Goal: Task Accomplishment & Management: Complete application form

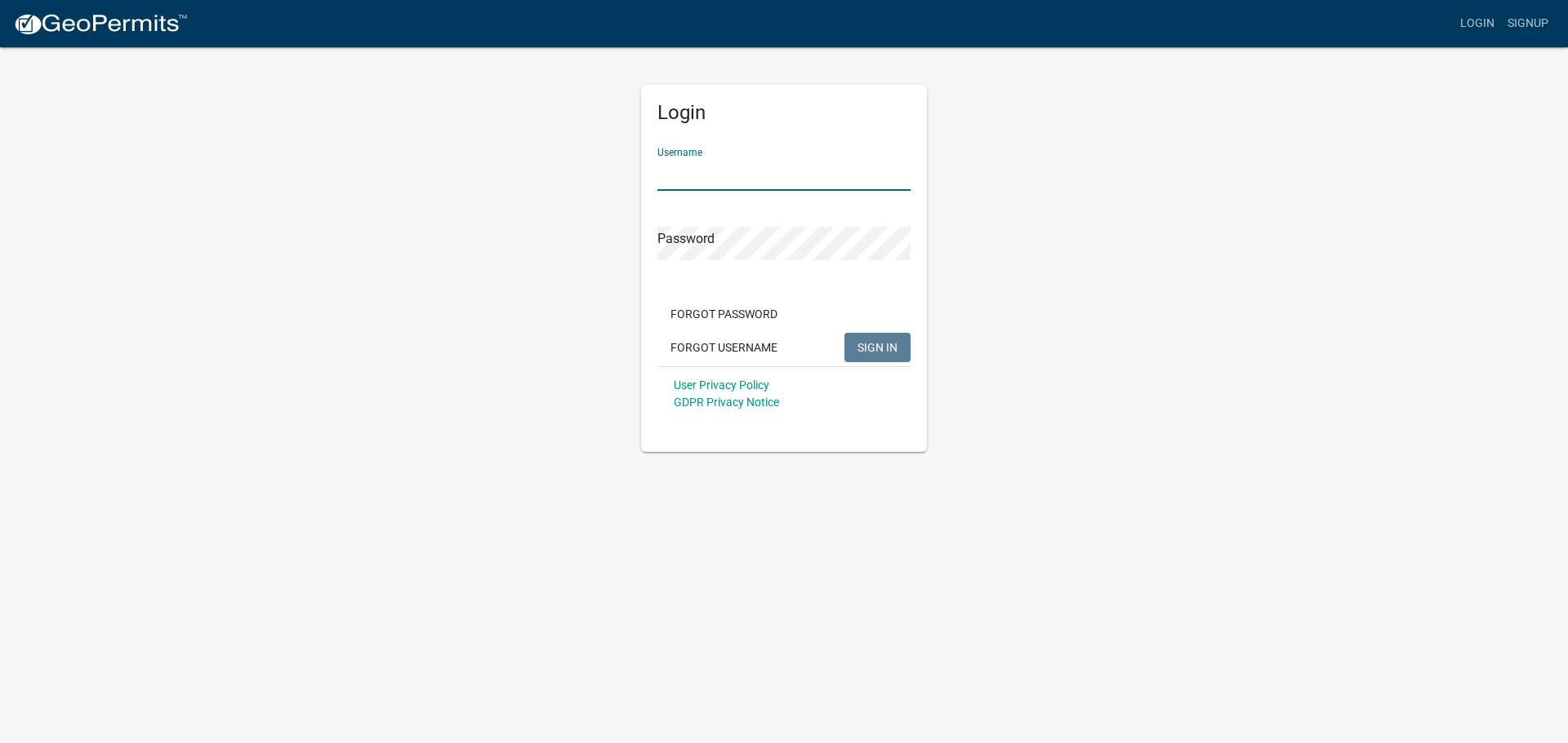
click at [720, 165] on input "Username" at bounding box center [784, 173] width 254 height 33
type input "meyerbuilding"
click at [845, 333] on button "SIGN IN" at bounding box center [877, 348] width 66 height 30
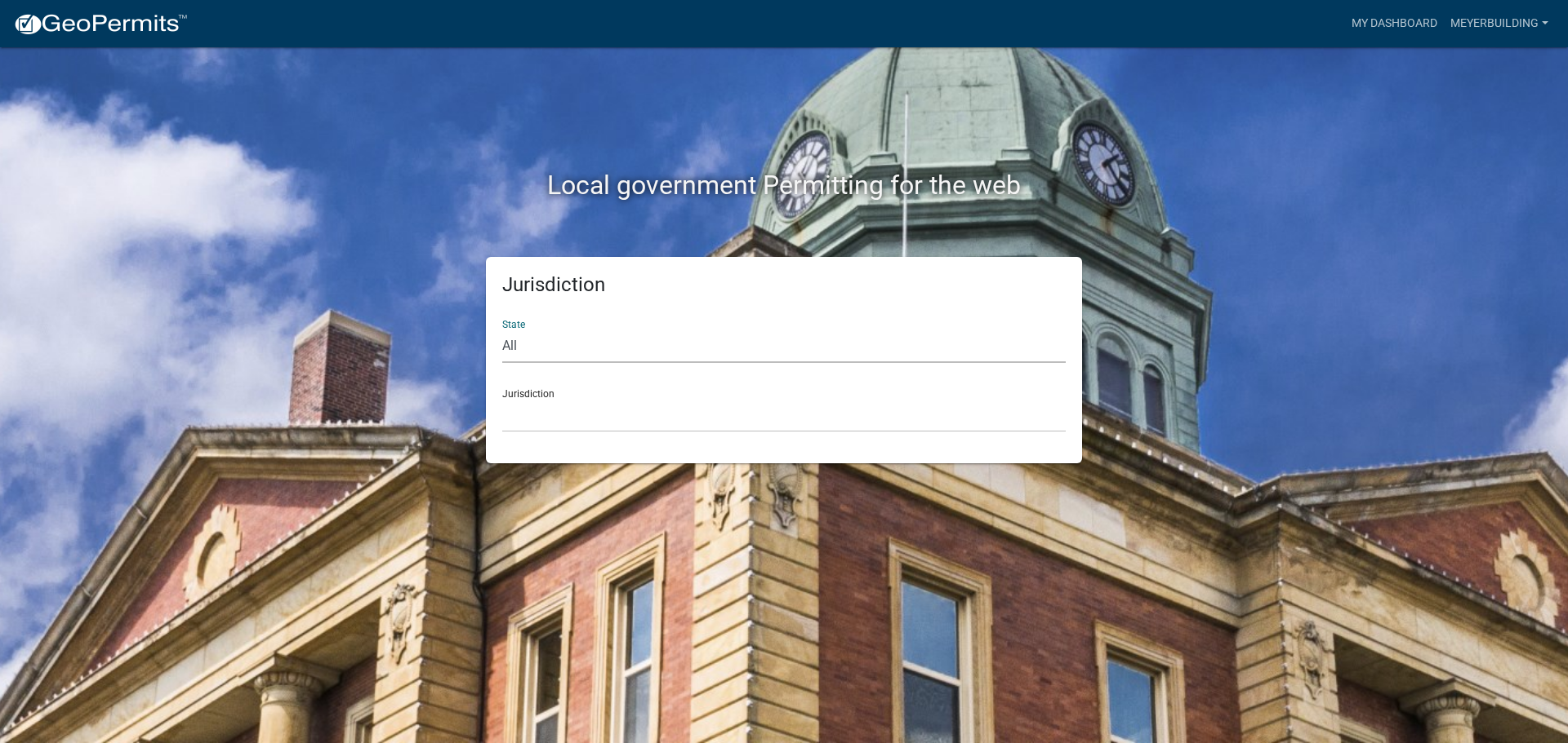
click at [631, 338] on select "All Colorado Georgia Indiana Iowa Kansas Minnesota Ohio South Carolina Wisconsin" at bounding box center [784, 346] width 563 height 33
select select "[US_STATE]"
click at [502, 330] on select "All Colorado Georgia Indiana Iowa Kansas Minnesota Ohio South Carolina Wisconsin" at bounding box center [784, 346] width 563 height 33
click at [533, 423] on select "City of Charlestown, Indiana City of Jeffersonville, Indiana City of Logansport…" at bounding box center [784, 415] width 563 height 33
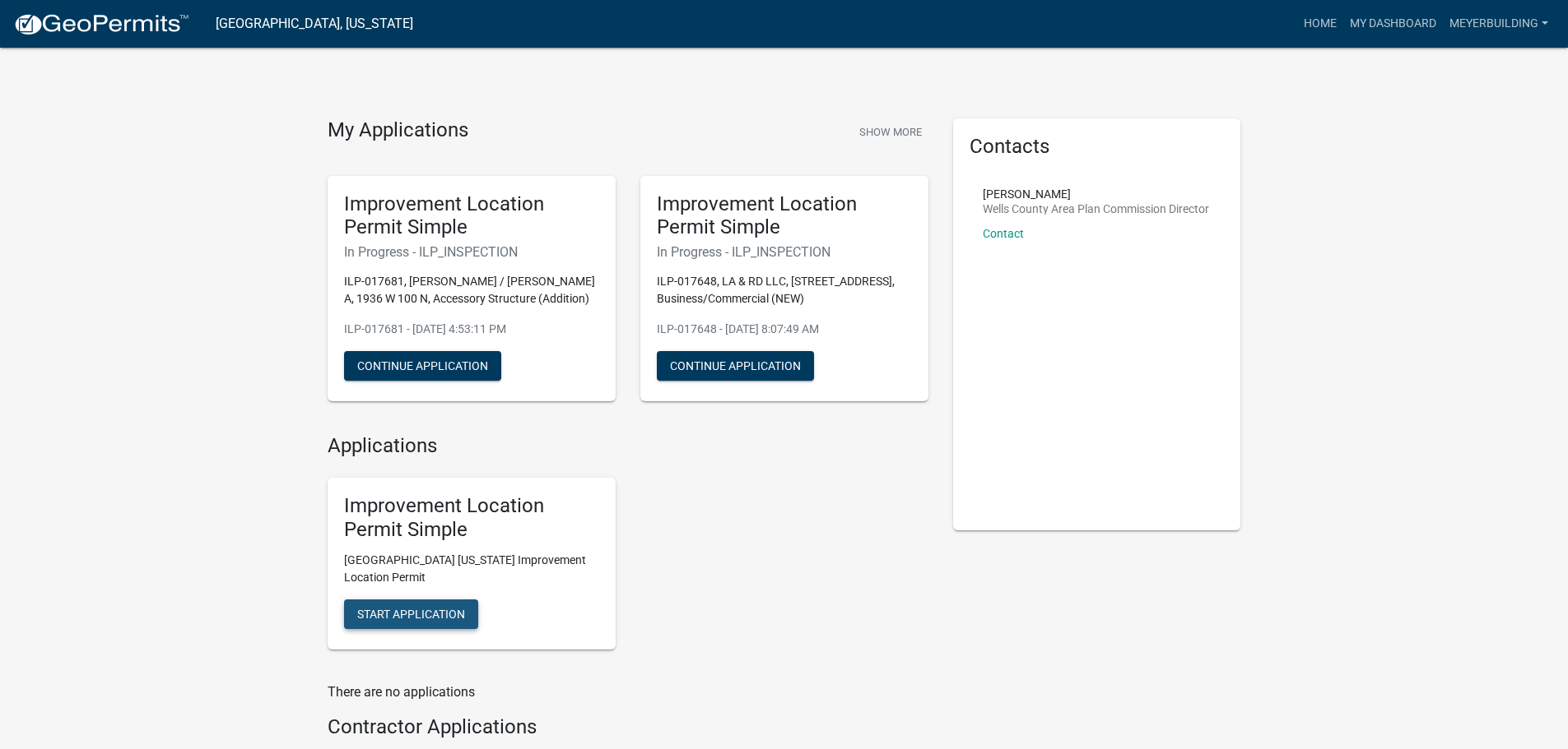
click at [434, 623] on button "Start Application" at bounding box center [411, 614] width 135 height 30
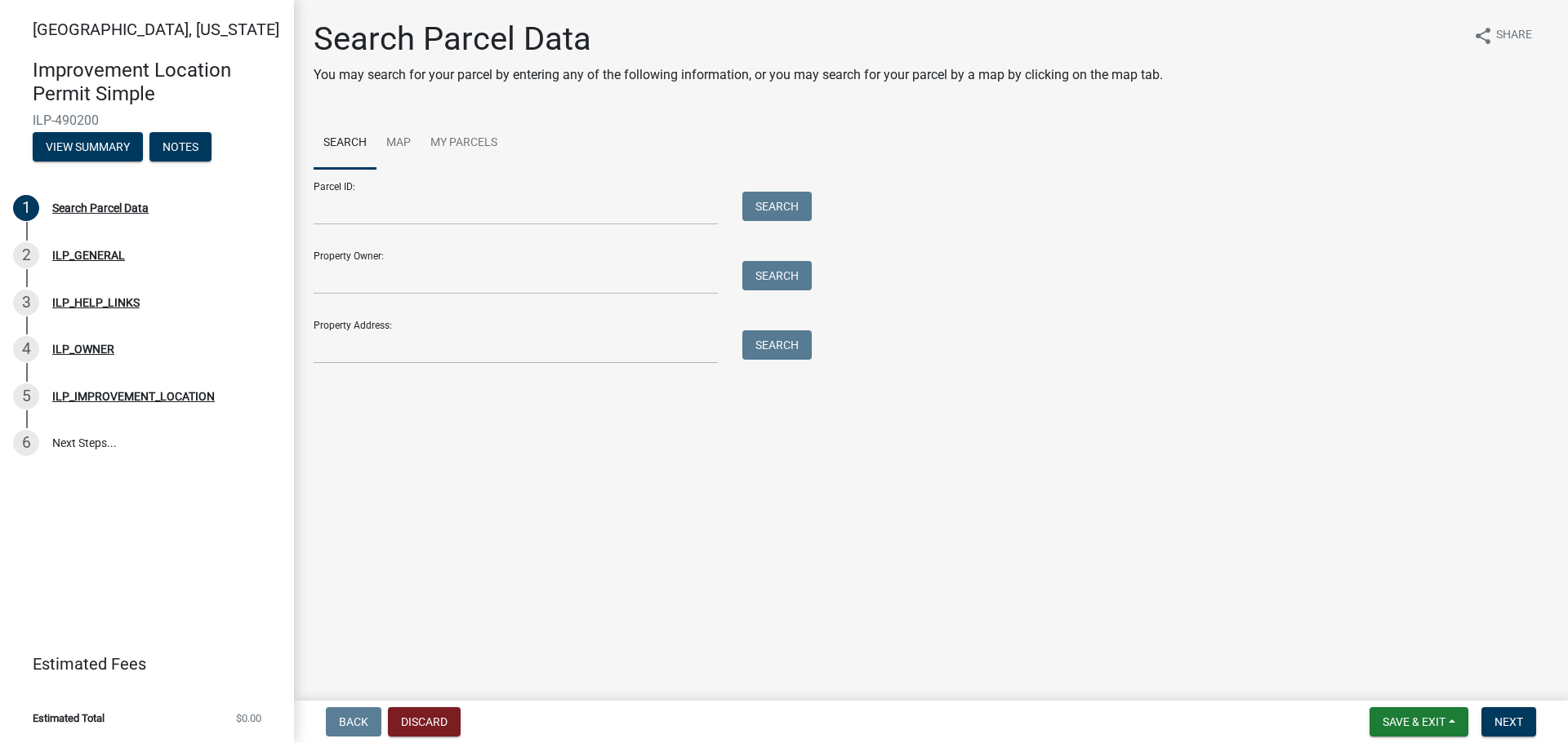
click at [311, 353] on div at bounding box center [516, 347] width 429 height 33
click at [326, 354] on input "Property Address:" at bounding box center [516, 347] width 404 height 33
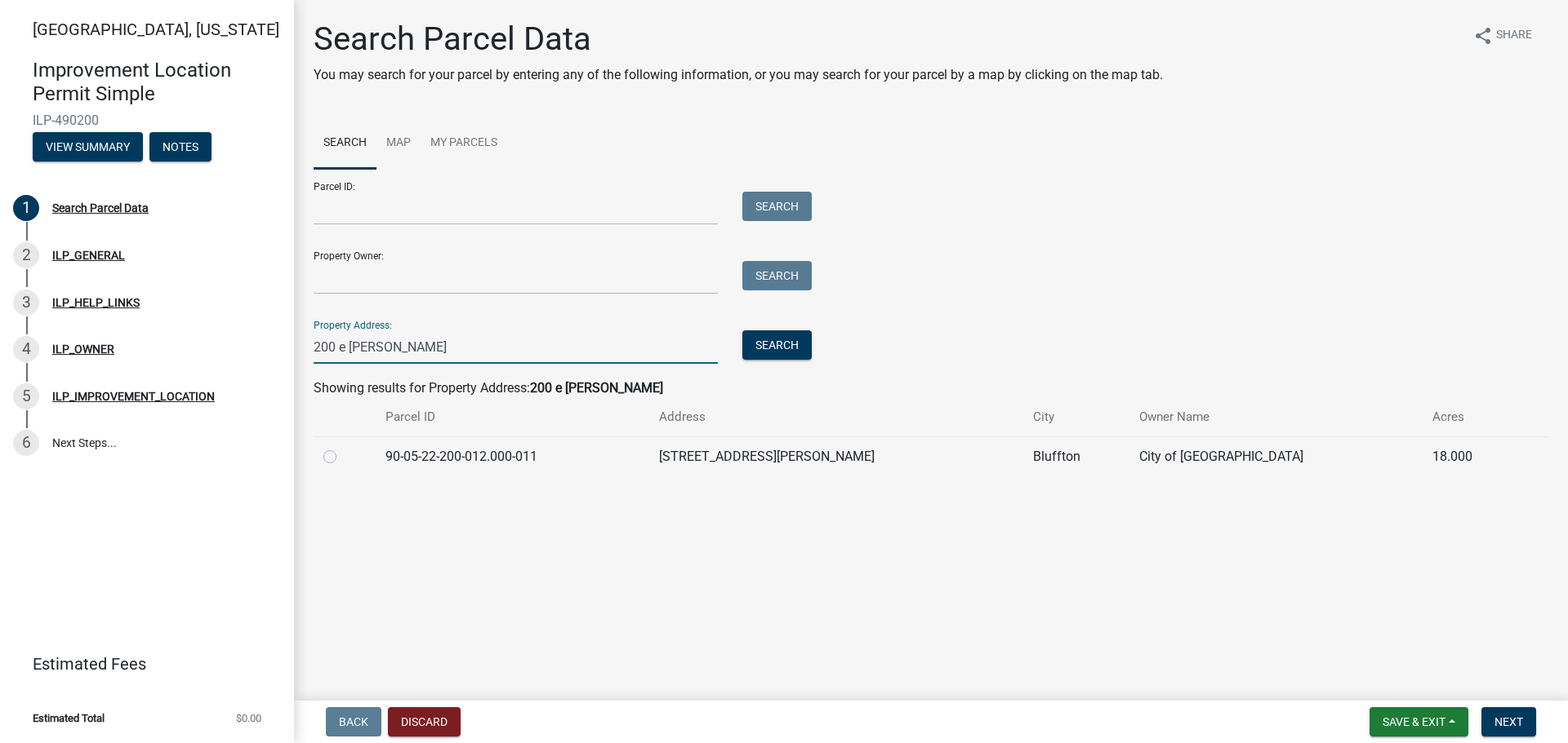
type input "200 e jackson"
click at [343, 447] on label at bounding box center [343, 447] width 0 height 0
click at [343, 454] on input "radio" at bounding box center [348, 452] width 10 height 10
radio input "true"
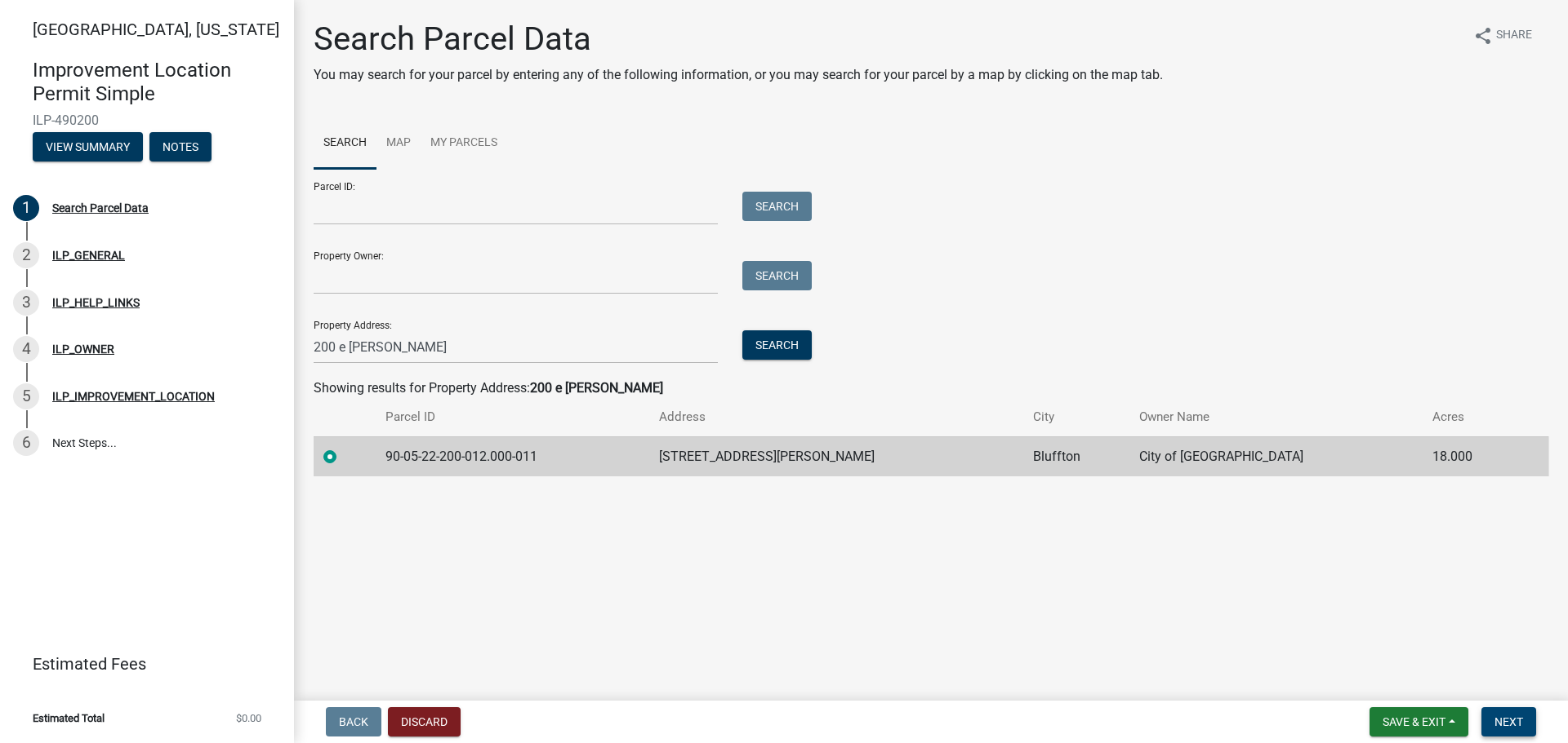
click at [1513, 720] on span "Next" at bounding box center [1509, 722] width 29 height 13
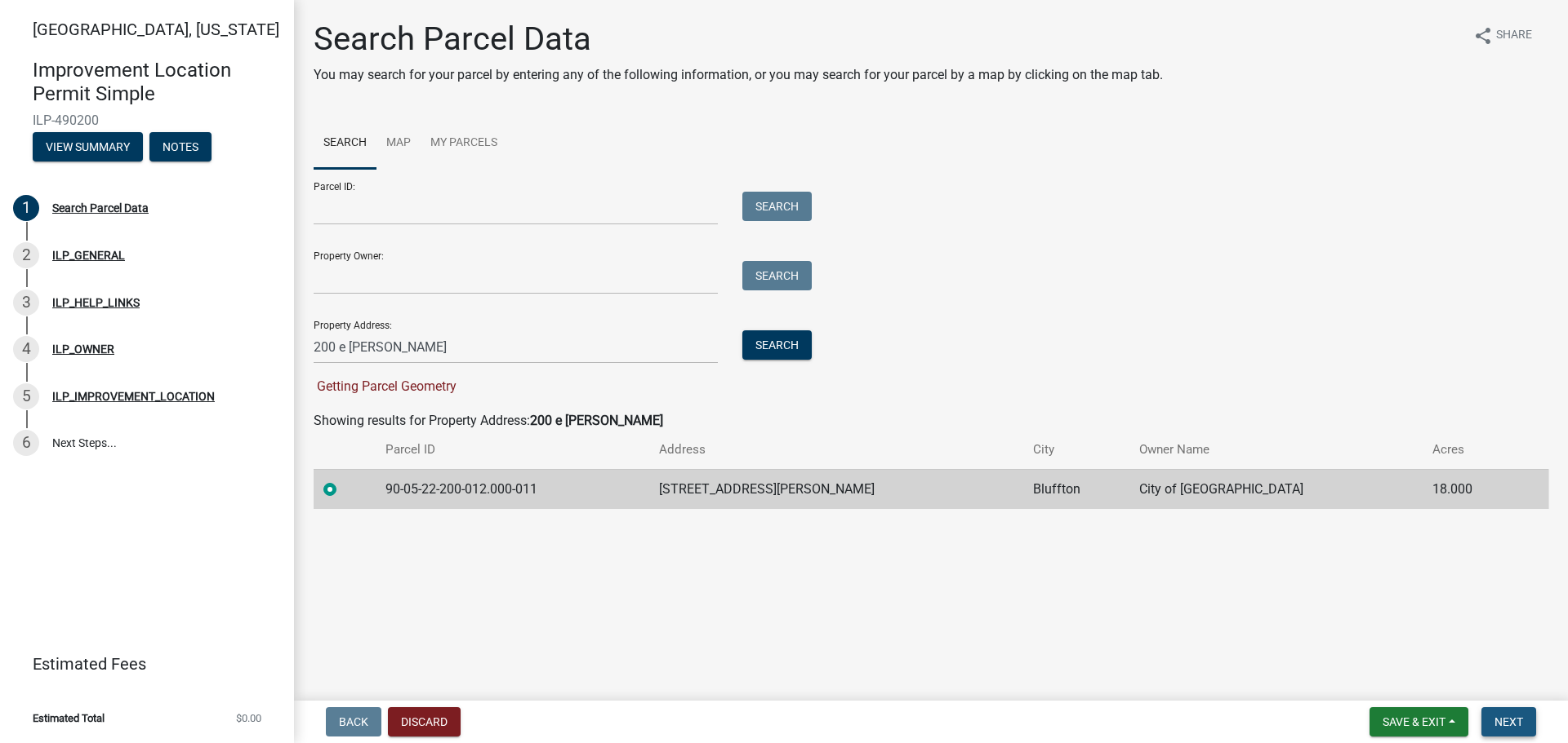
click at [1512, 722] on span "Next" at bounding box center [1509, 722] width 29 height 13
click at [1503, 719] on span "Next" at bounding box center [1509, 722] width 29 height 13
click at [343, 480] on label at bounding box center [343, 480] width 0 height 0
click at [343, 491] on input "radio" at bounding box center [348, 485] width 10 height 10
click at [1511, 716] on span "Next" at bounding box center [1509, 722] width 29 height 13
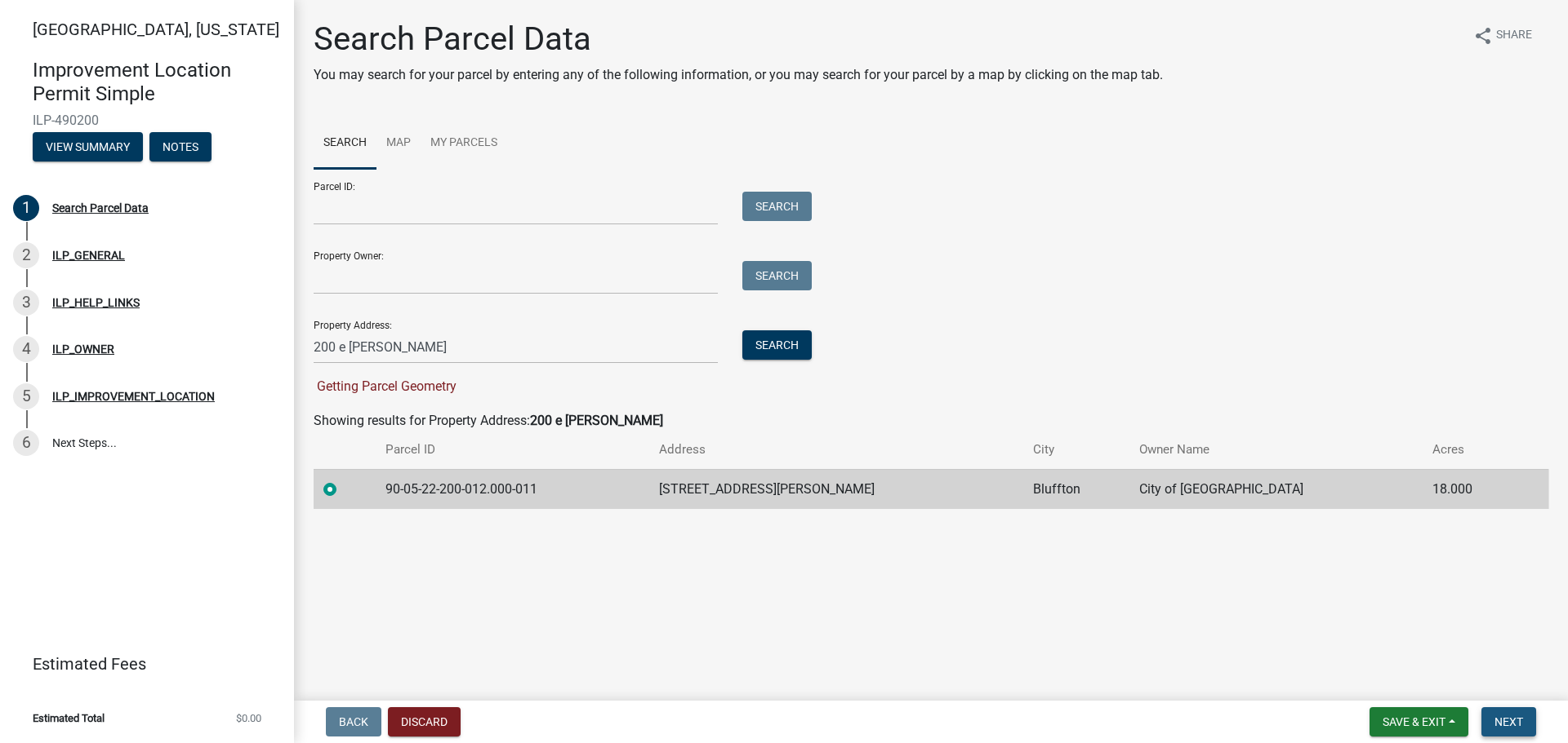
click at [1507, 712] on button "Next" at bounding box center [1508, 722] width 54 height 30
click at [1507, 717] on span "Next" at bounding box center [1509, 722] width 29 height 13
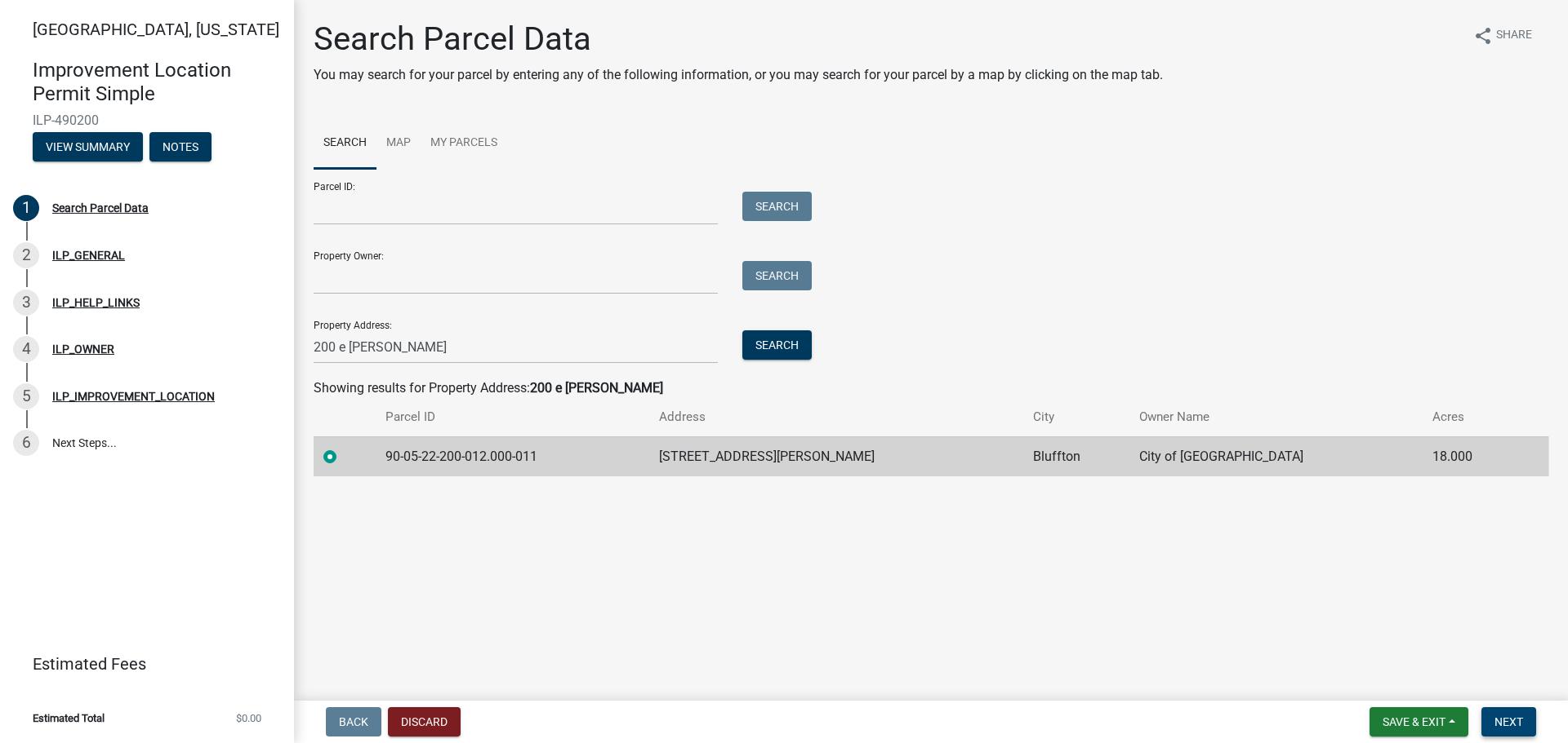
click at [1517, 719] on span "Next" at bounding box center [1509, 722] width 29 height 13
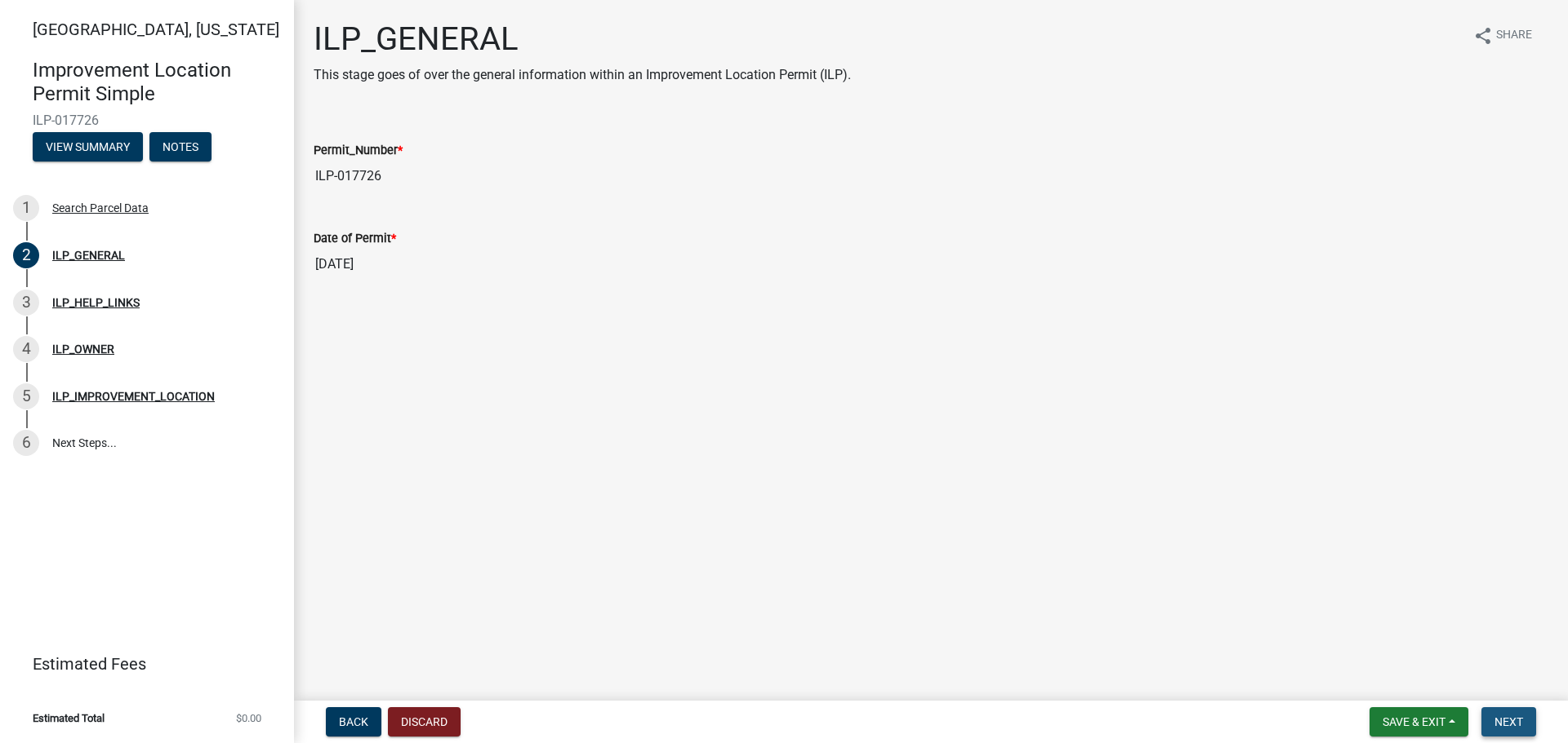
click at [1509, 719] on span "Next" at bounding box center [1509, 722] width 29 height 13
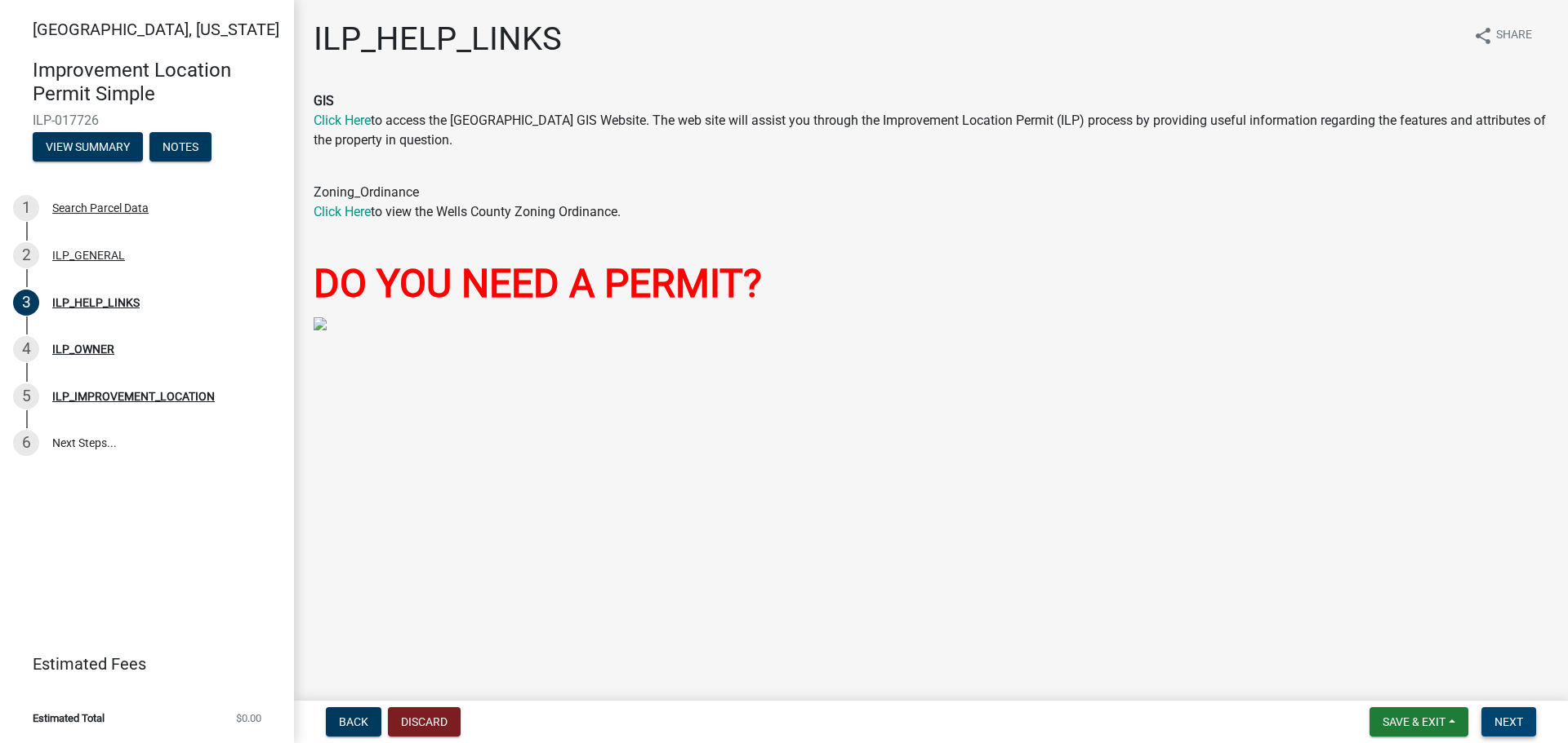
click at [1509, 719] on span "Next" at bounding box center [1509, 722] width 29 height 13
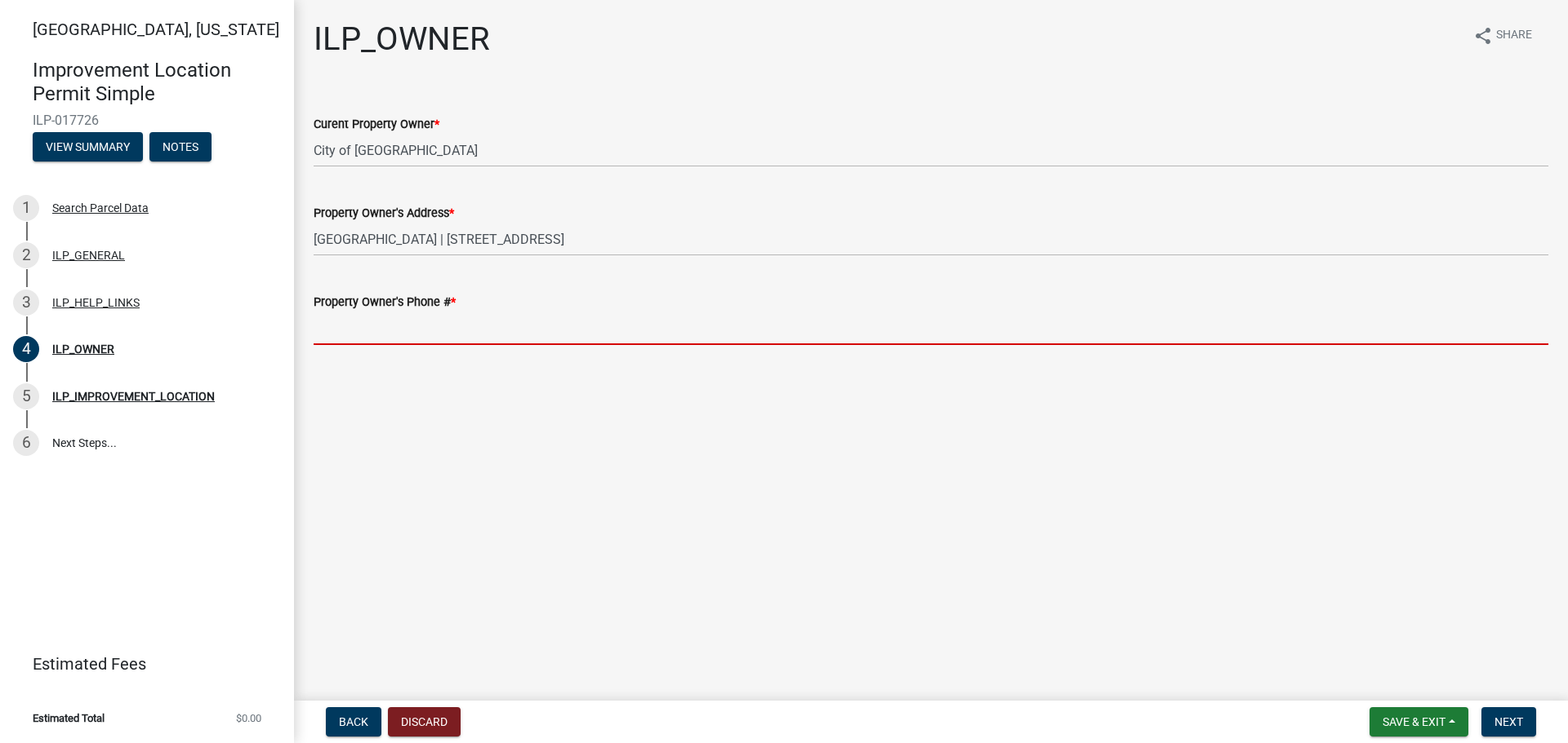
click at [375, 328] on input "Property Owner's Phone # *" at bounding box center [930, 328] width 1234 height 33
click at [412, 328] on input "Property Owner's Phone # *" at bounding box center [930, 328] width 1234 height 33
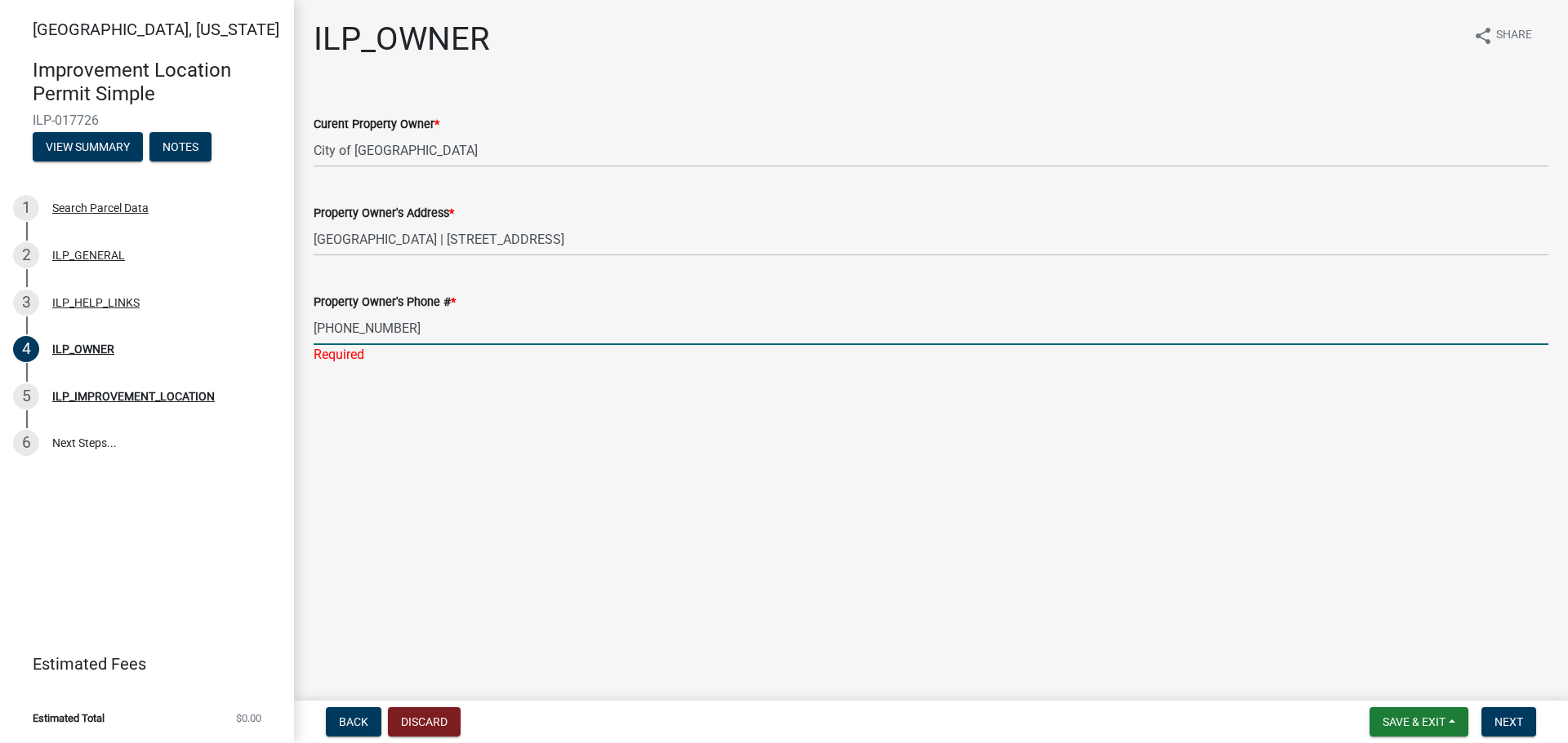
type input "260-307-1784"
click at [863, 538] on main "ILP_OWNER share Share Curent Property Owner * City of Bluffton Property Owner's…" at bounding box center [930, 347] width 1273 height 694
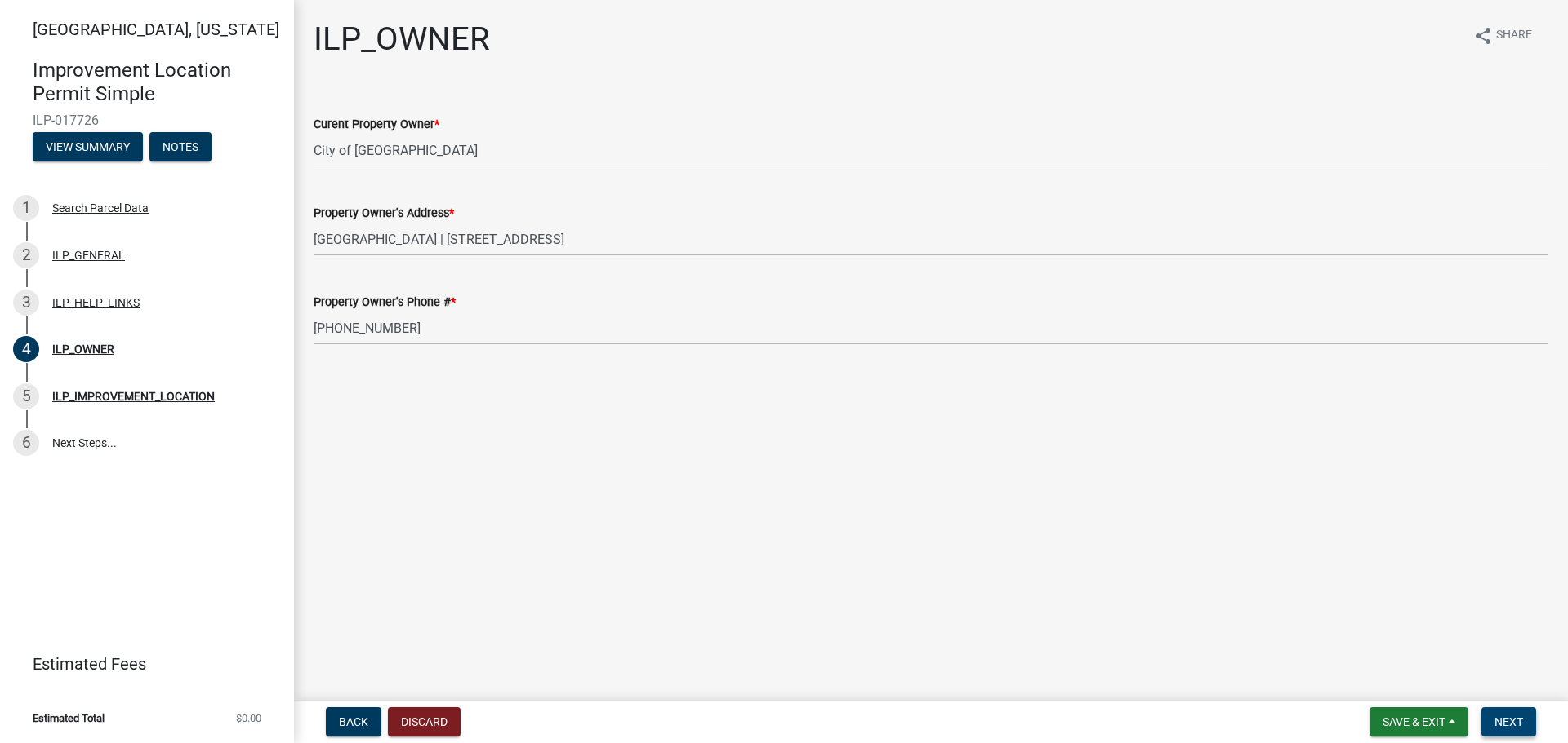
click at [1506, 720] on span "Next" at bounding box center [1509, 722] width 29 height 13
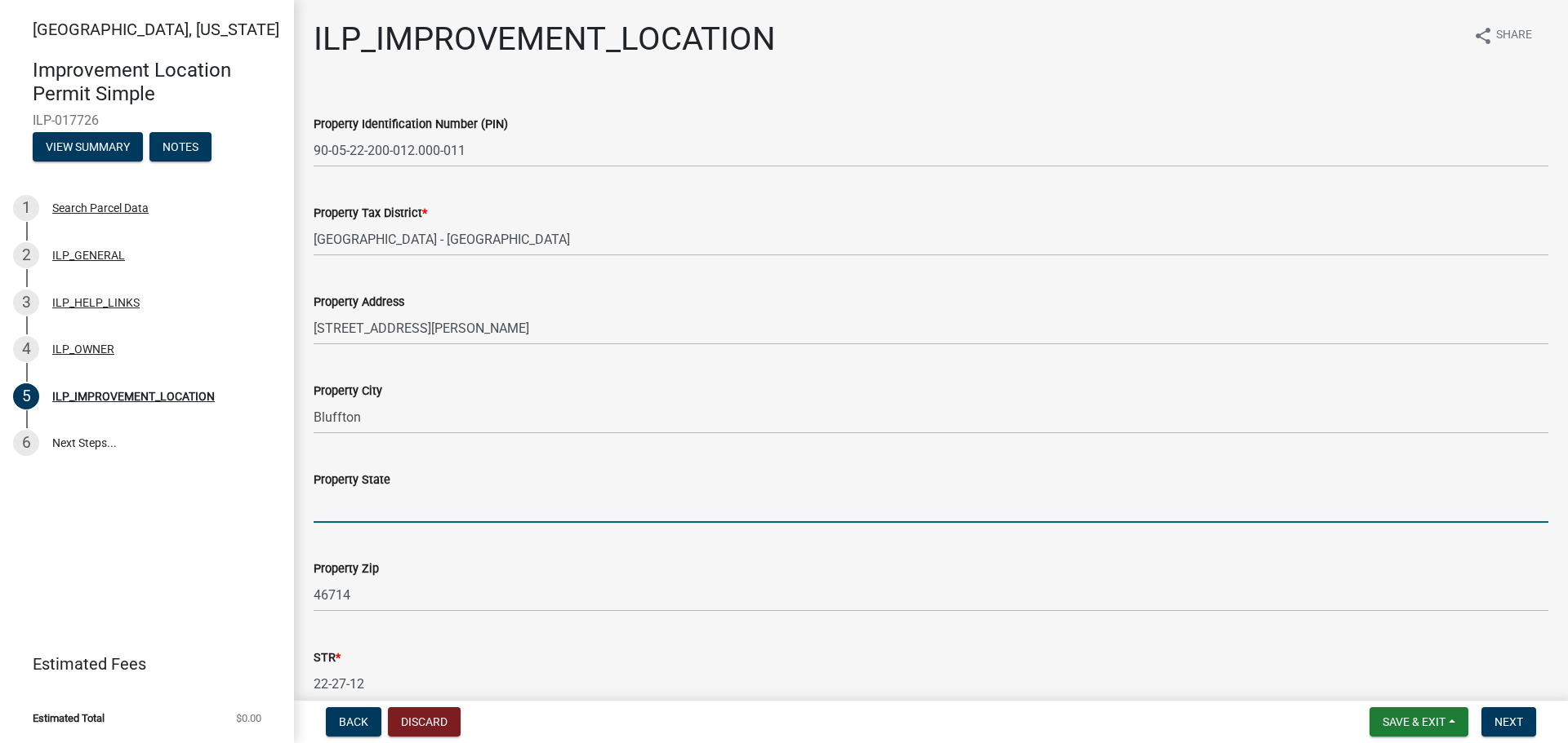
click at [400, 514] on input "Property State" at bounding box center [930, 506] width 1234 height 33
type input "[US_STATE]"
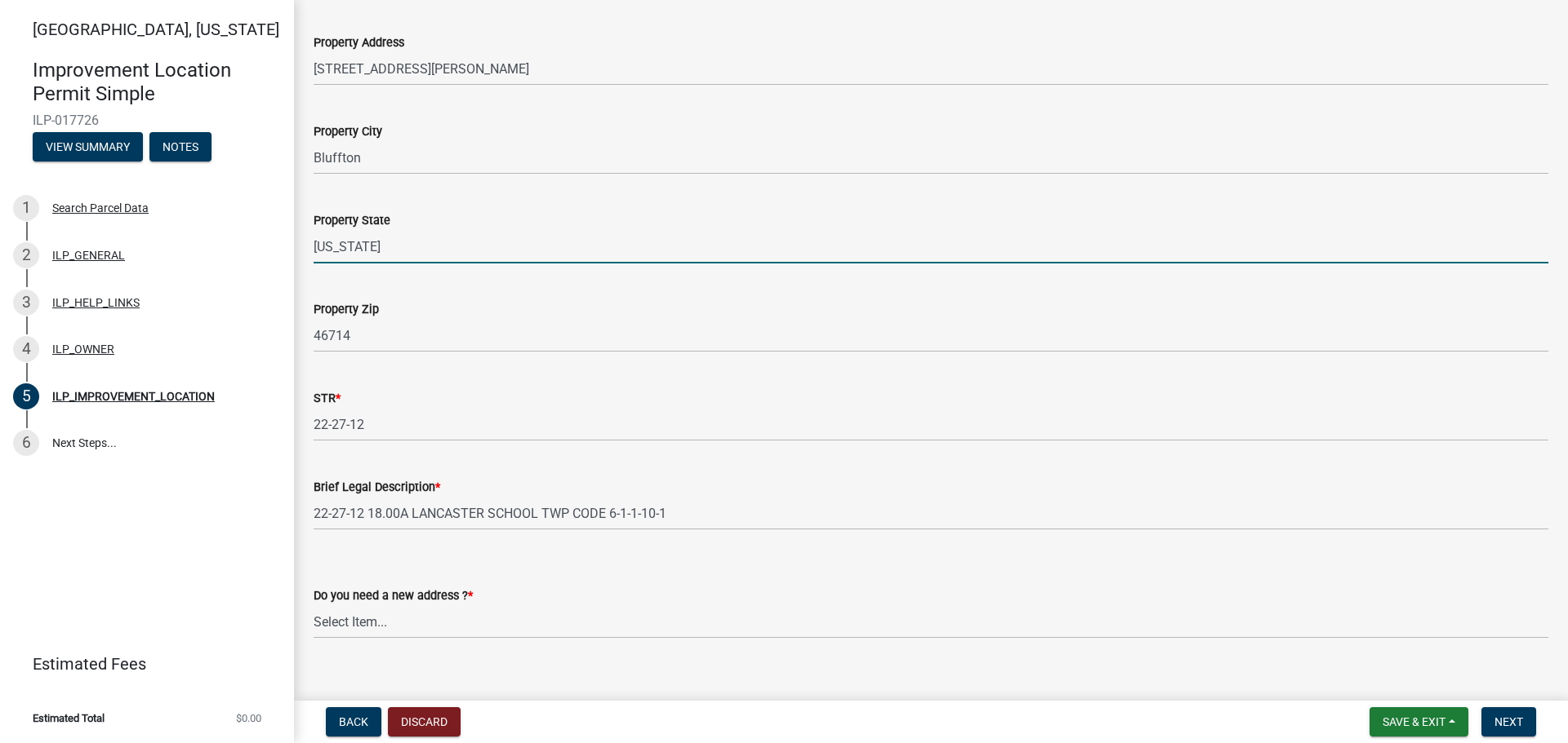
scroll to position [282, 0]
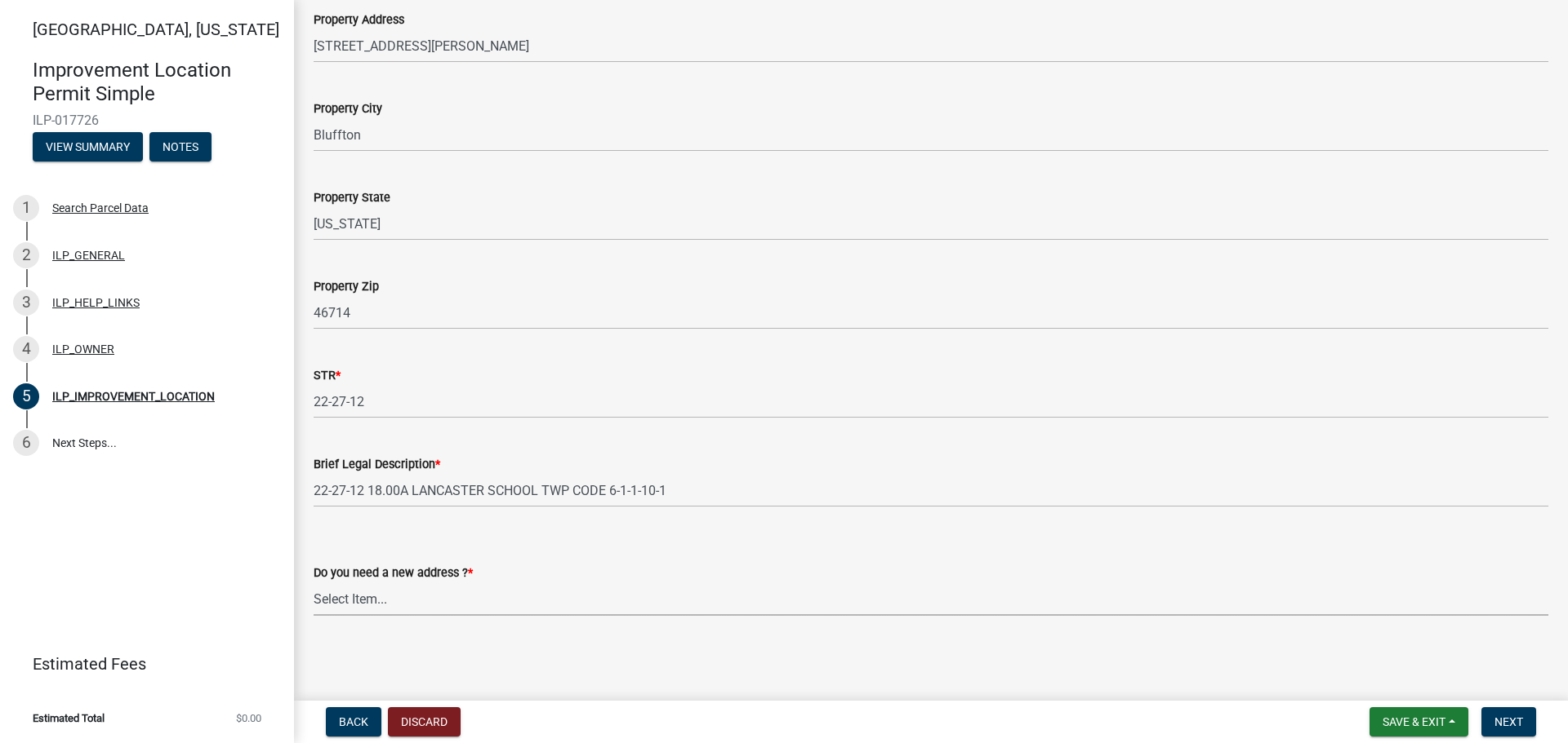
click at [384, 600] on select "Select Item... YES NO" at bounding box center [930, 599] width 1234 height 33
click at [314, 583] on select "Select Item... YES NO" at bounding box center [930, 599] width 1234 height 33
select select "03ef64e6-f0ff-43c9-aded-972c487e3507"
click at [1507, 717] on span "Next" at bounding box center [1509, 722] width 29 height 13
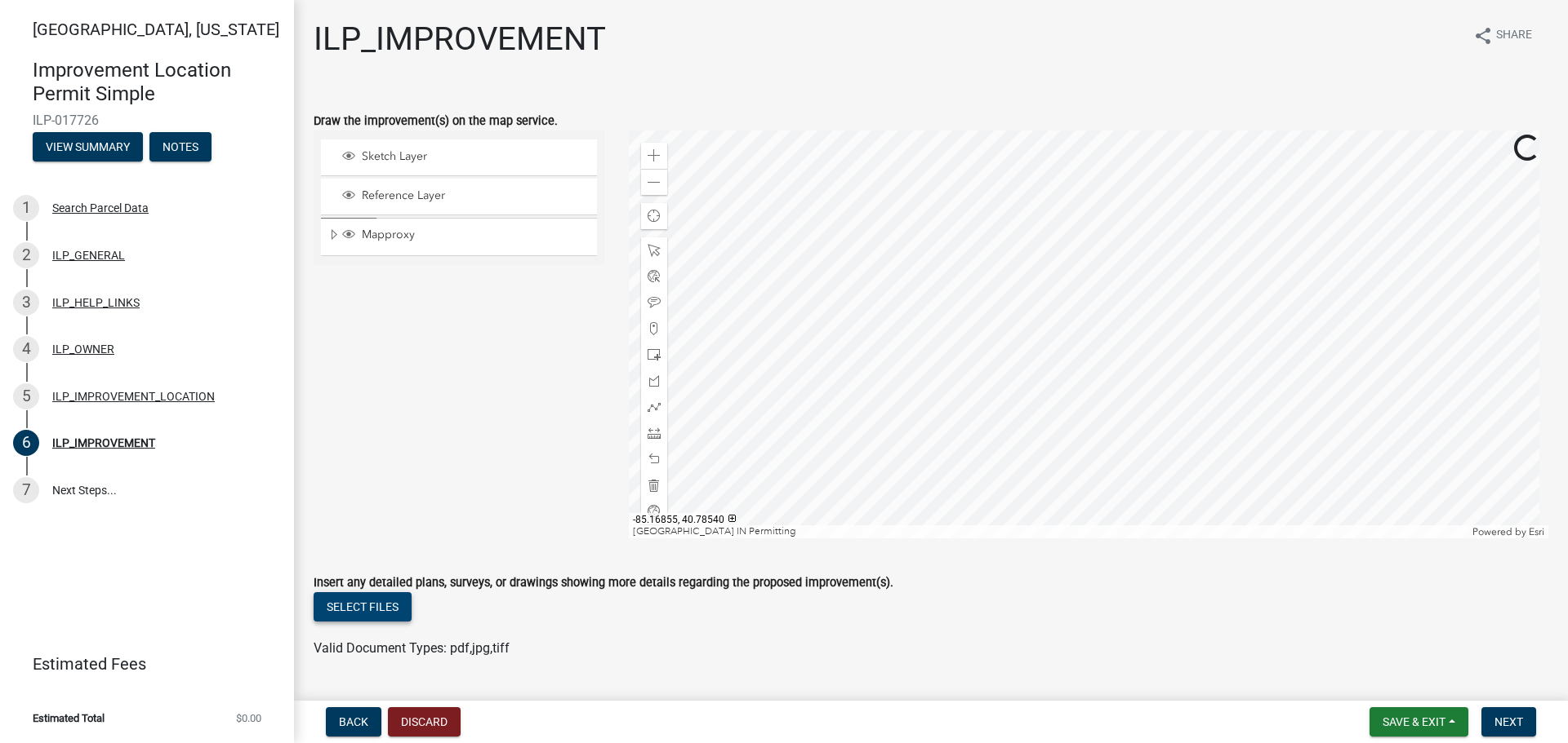
click at [368, 601] on button "Select files" at bounding box center [362, 607] width 98 height 30
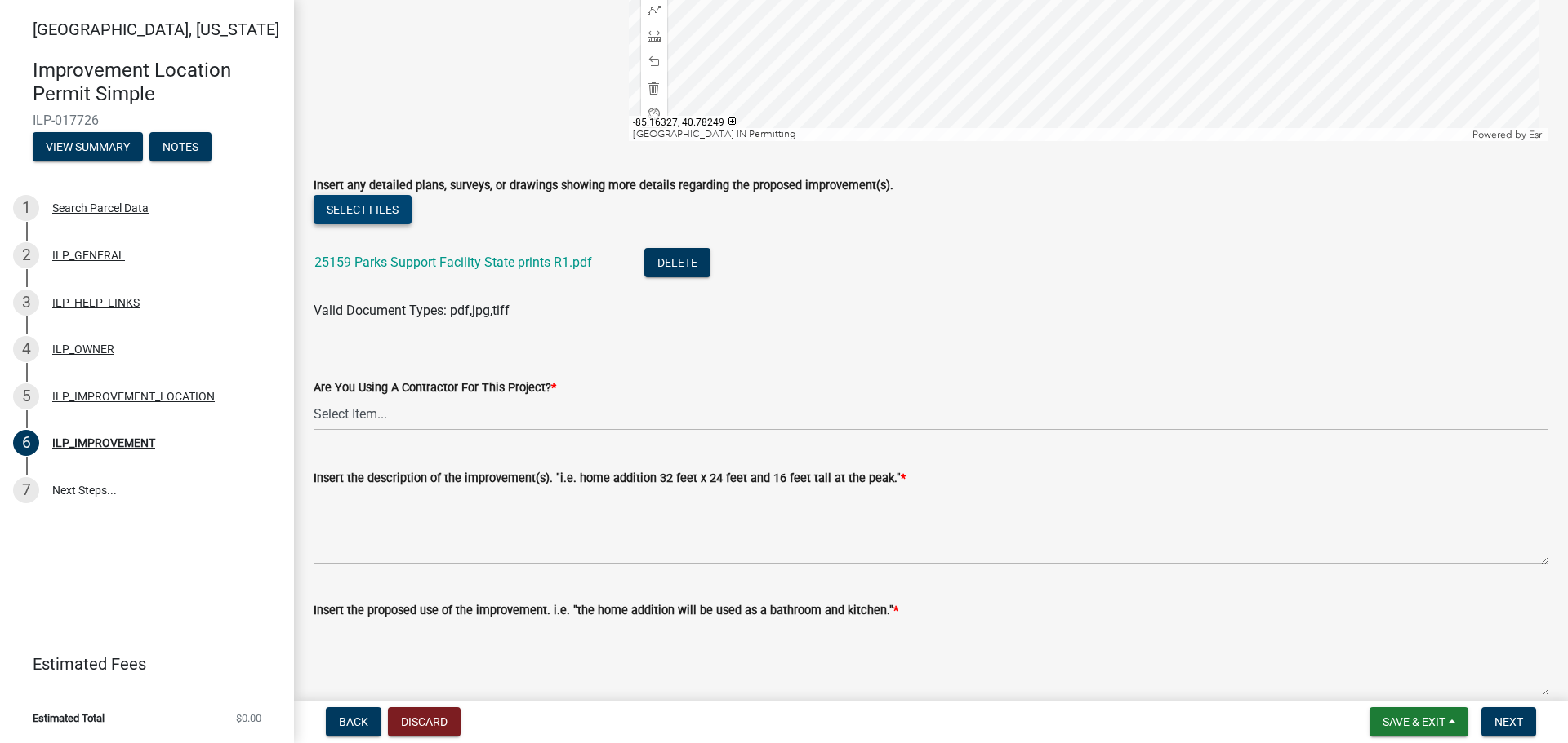
scroll to position [408, 0]
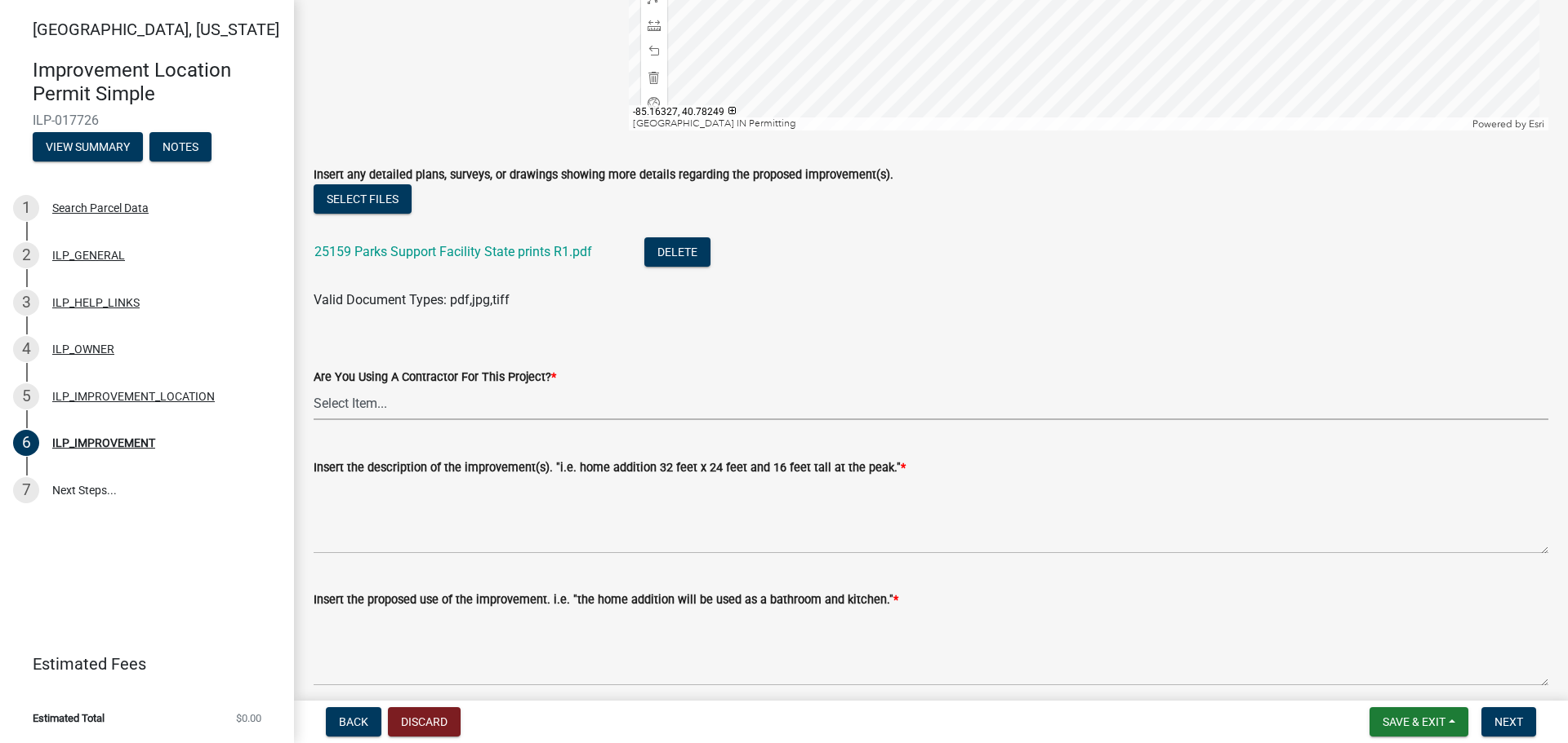
click at [365, 398] on select "Select Item... YES NO" at bounding box center [930, 403] width 1234 height 33
click at [314, 387] on select "Select Item... YES NO" at bounding box center [930, 403] width 1234 height 33
select select "71b507d0-569d-4a0a-b334-f72445909e69"
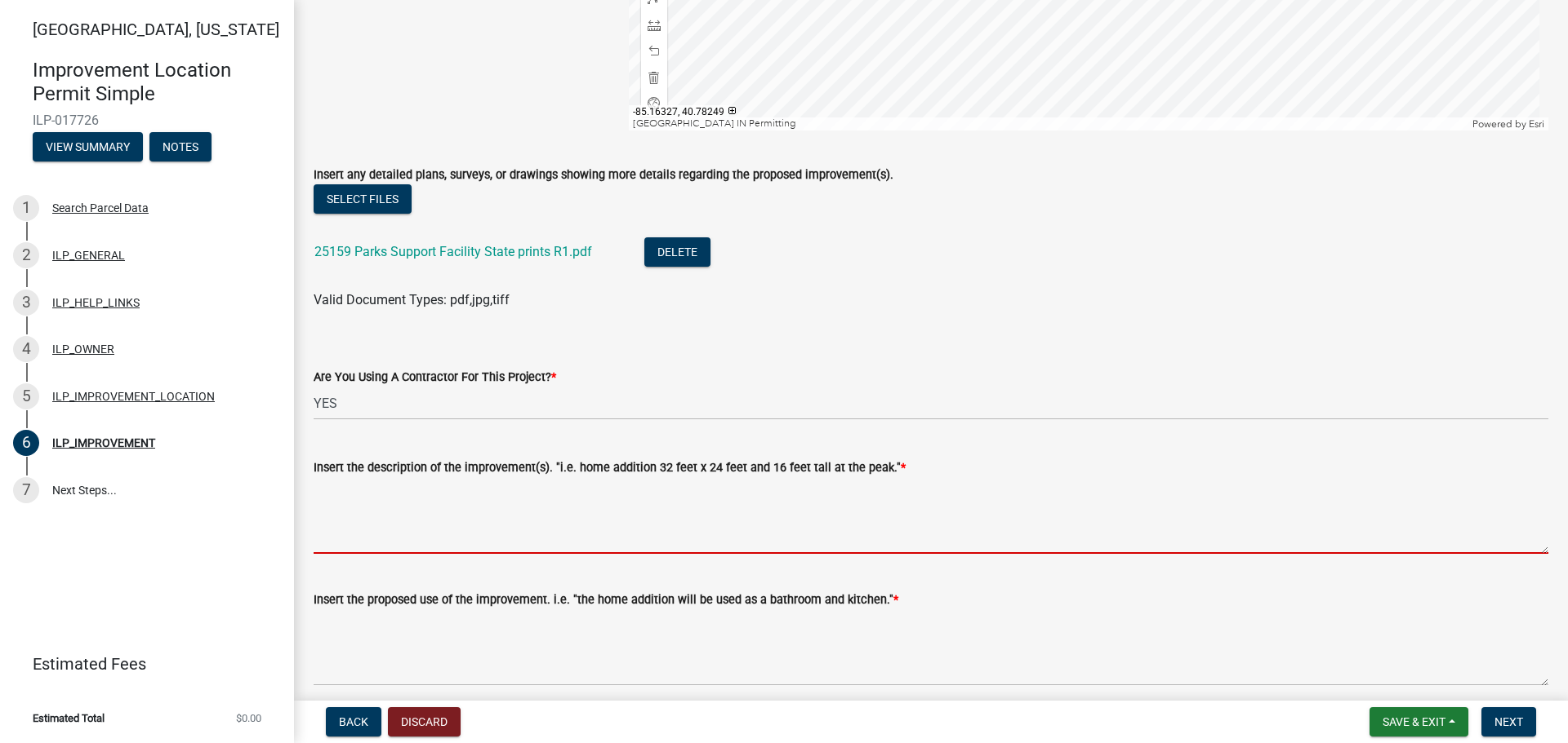
click at [333, 544] on textarea "Insert the description of the improvement(s). "i.e. home addition 32 feet x 24 …" at bounding box center [930, 515] width 1234 height 77
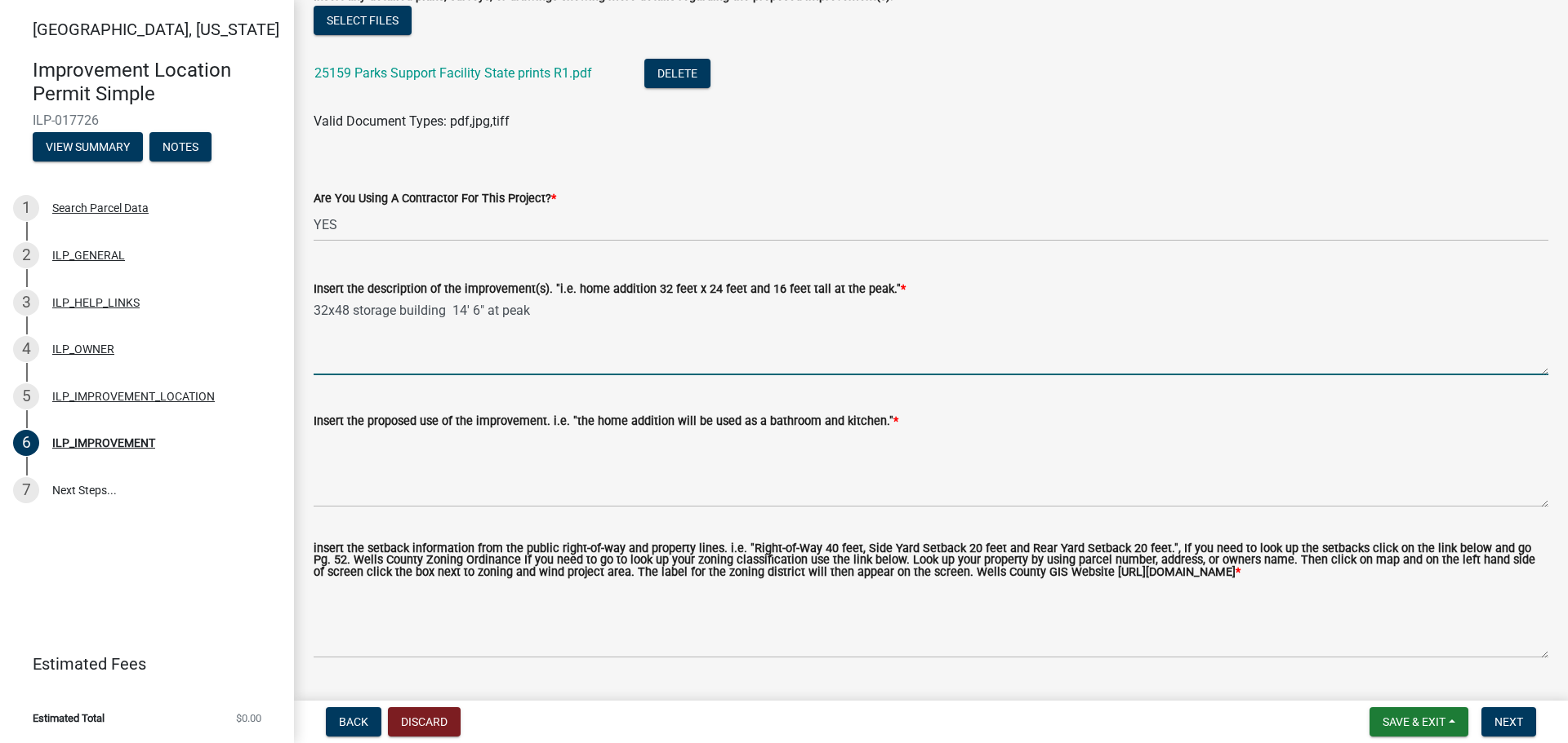
scroll to position [640, 0]
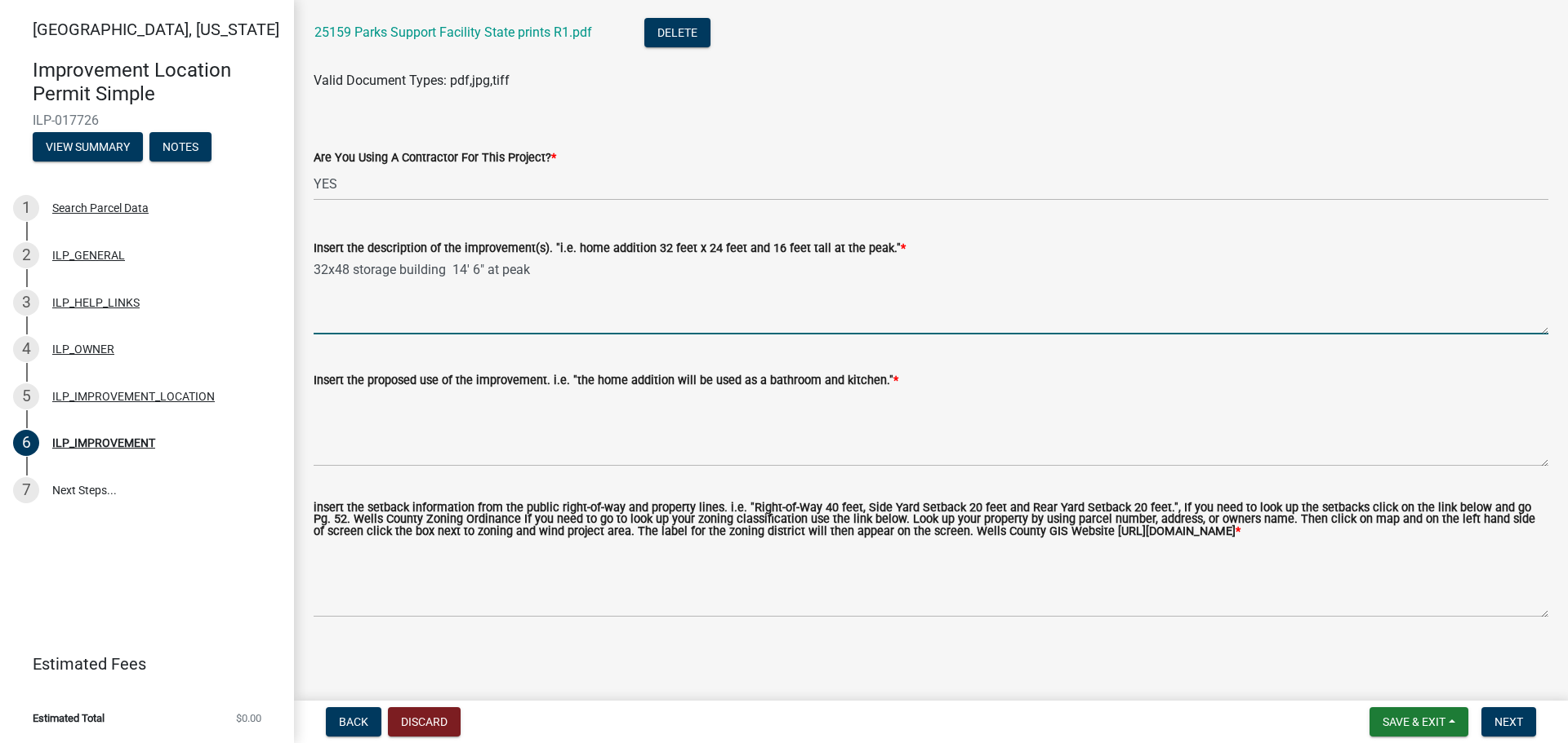
type textarea "32x48 storage building 14' 6" at peak"
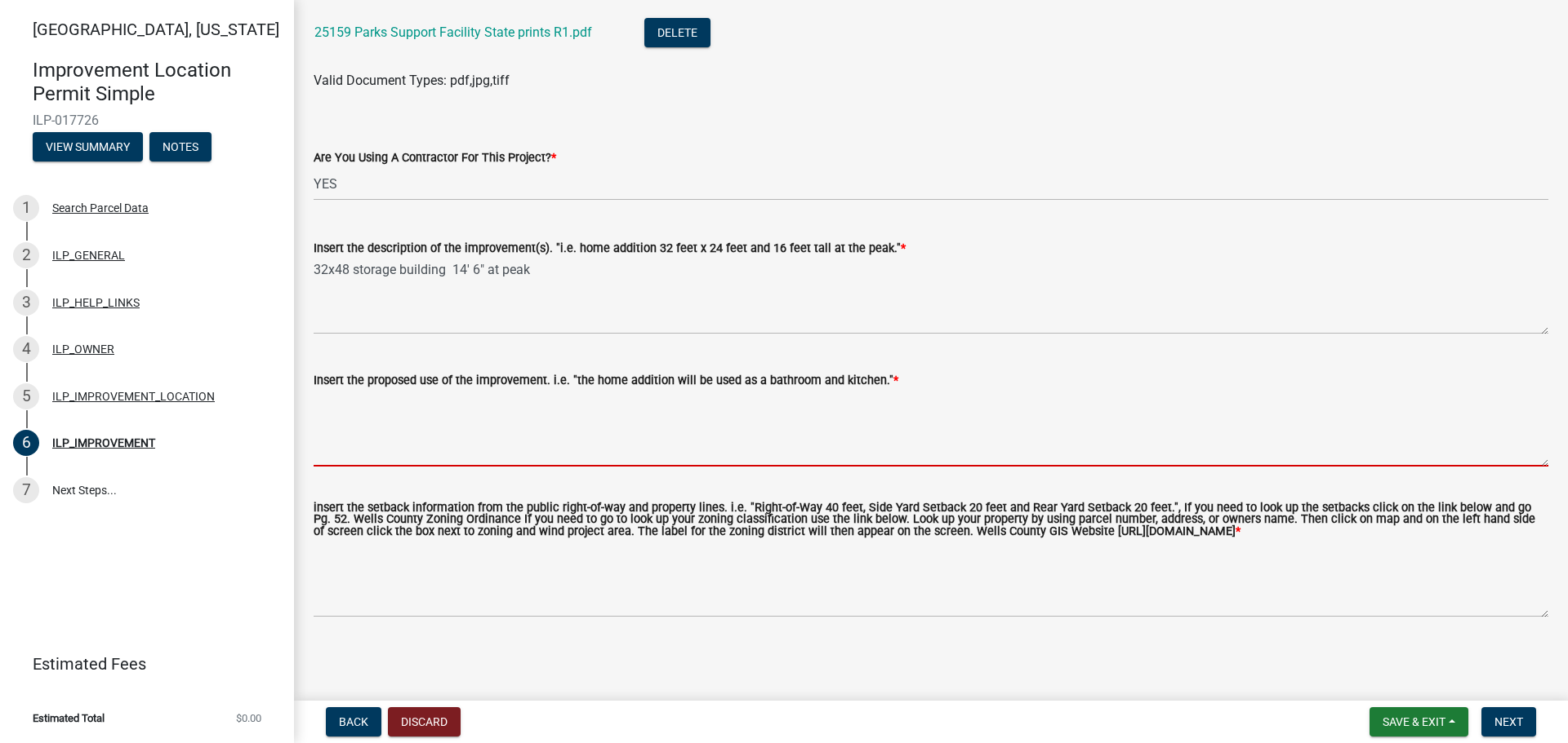
click at [411, 443] on textarea "Insert the proposed use of the improvement. i.e. "the home addition will be use…" at bounding box center [930, 428] width 1234 height 77
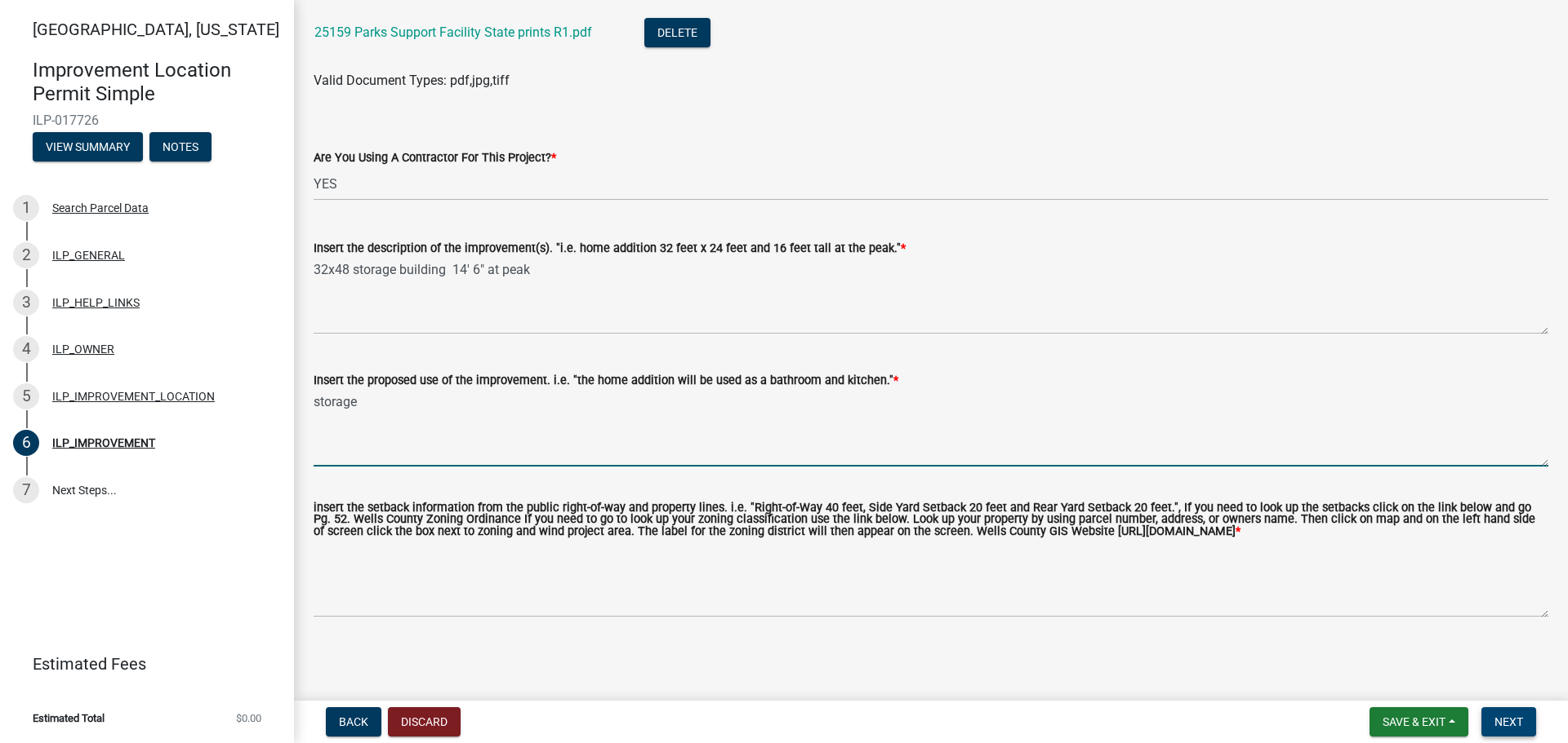
type textarea "storage"
click at [1513, 720] on span "Next" at bounding box center [1509, 722] width 29 height 13
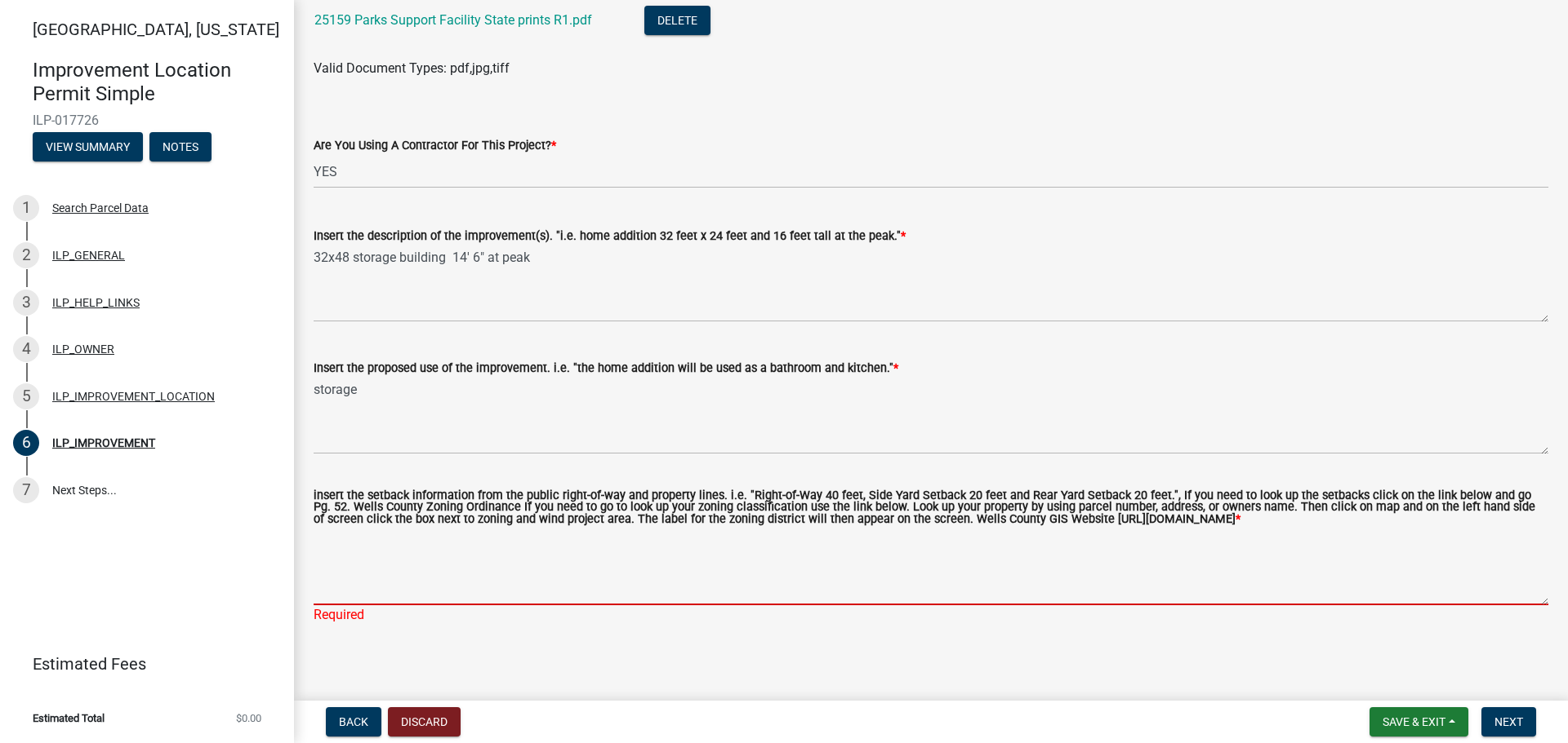
click at [337, 601] on textarea "insert the setback information from the public right-of-way and property lines.…" at bounding box center [930, 567] width 1234 height 77
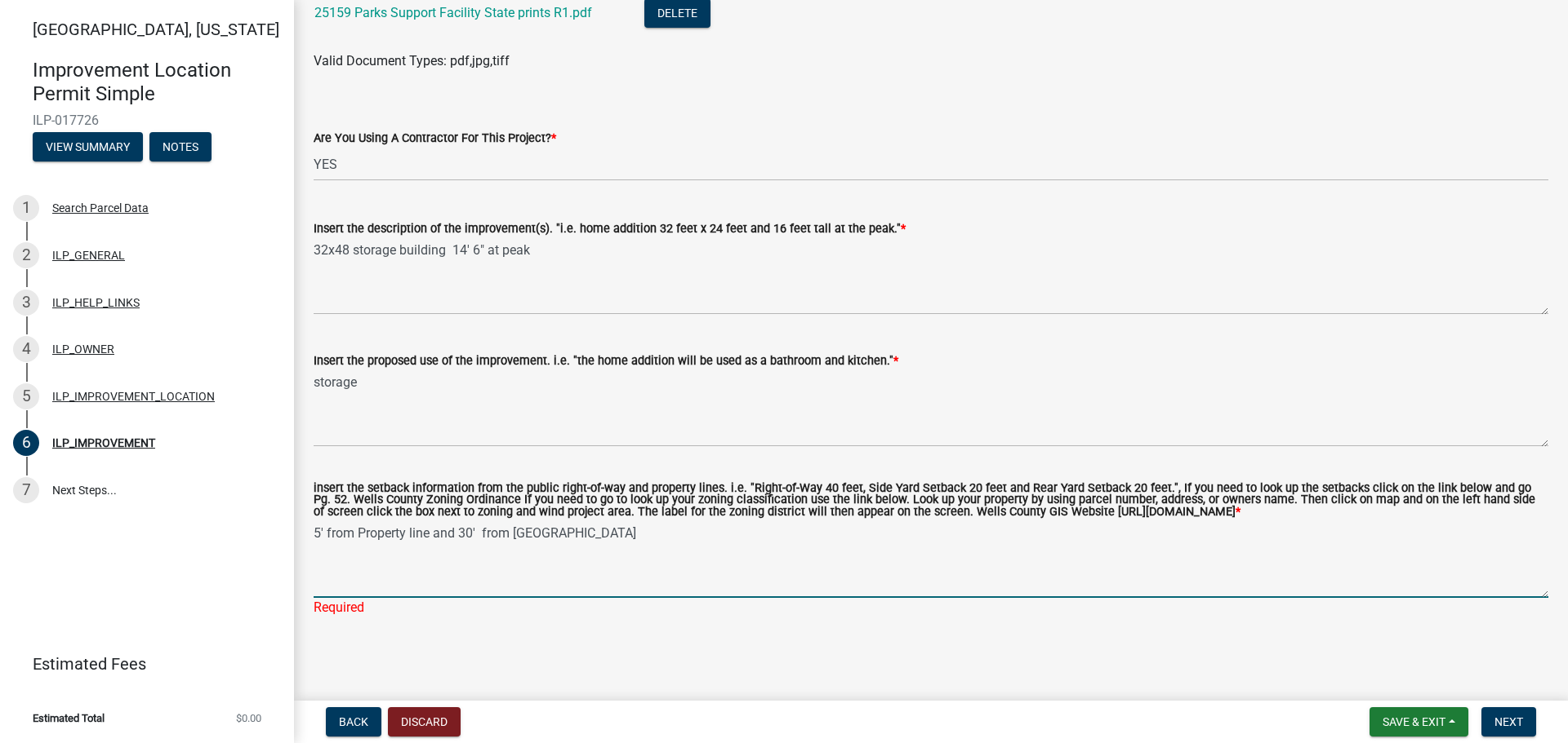
scroll to position [659, 0]
type textarea "5' from Property line and 30' from ROW"
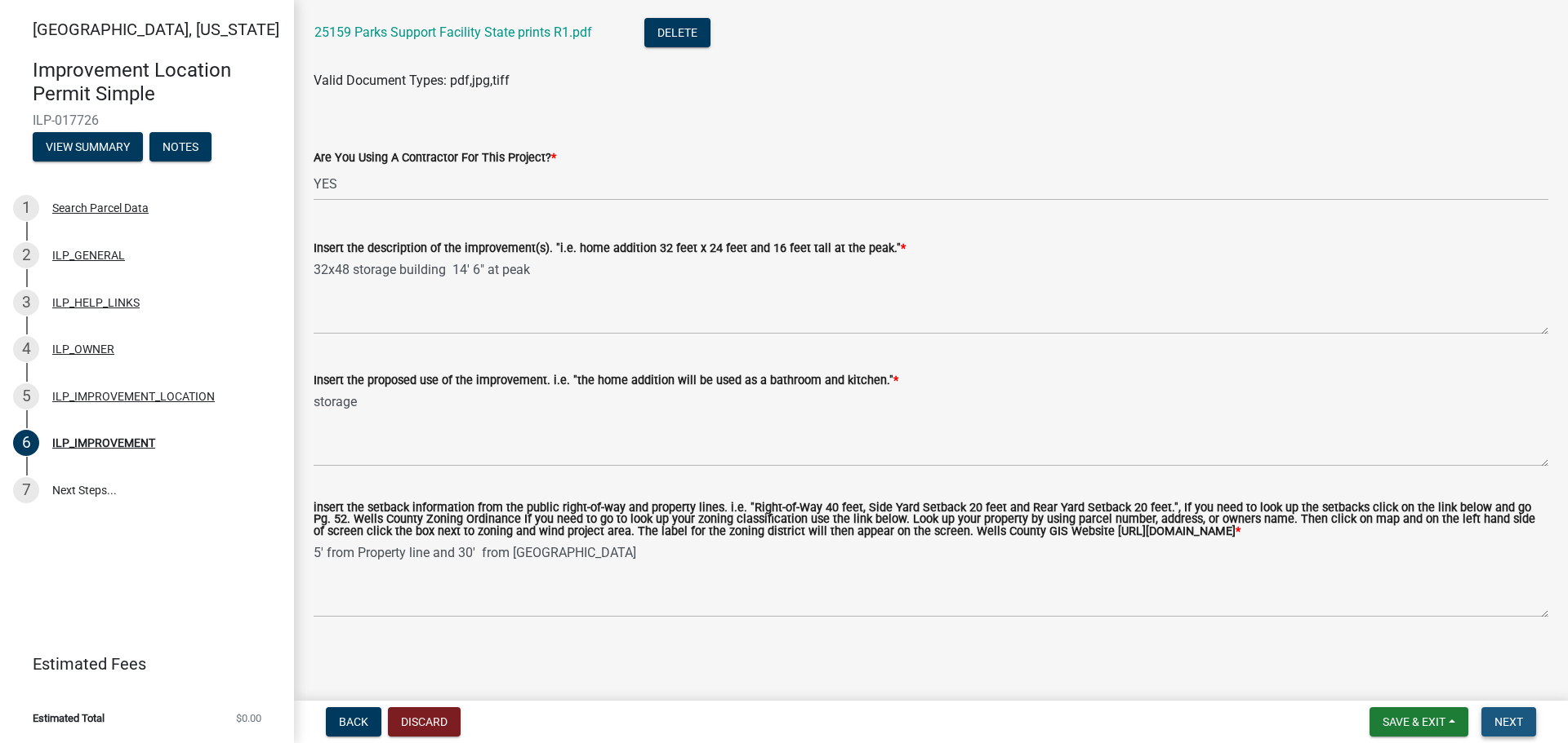
click at [1517, 718] on span "Next" at bounding box center [1509, 722] width 29 height 13
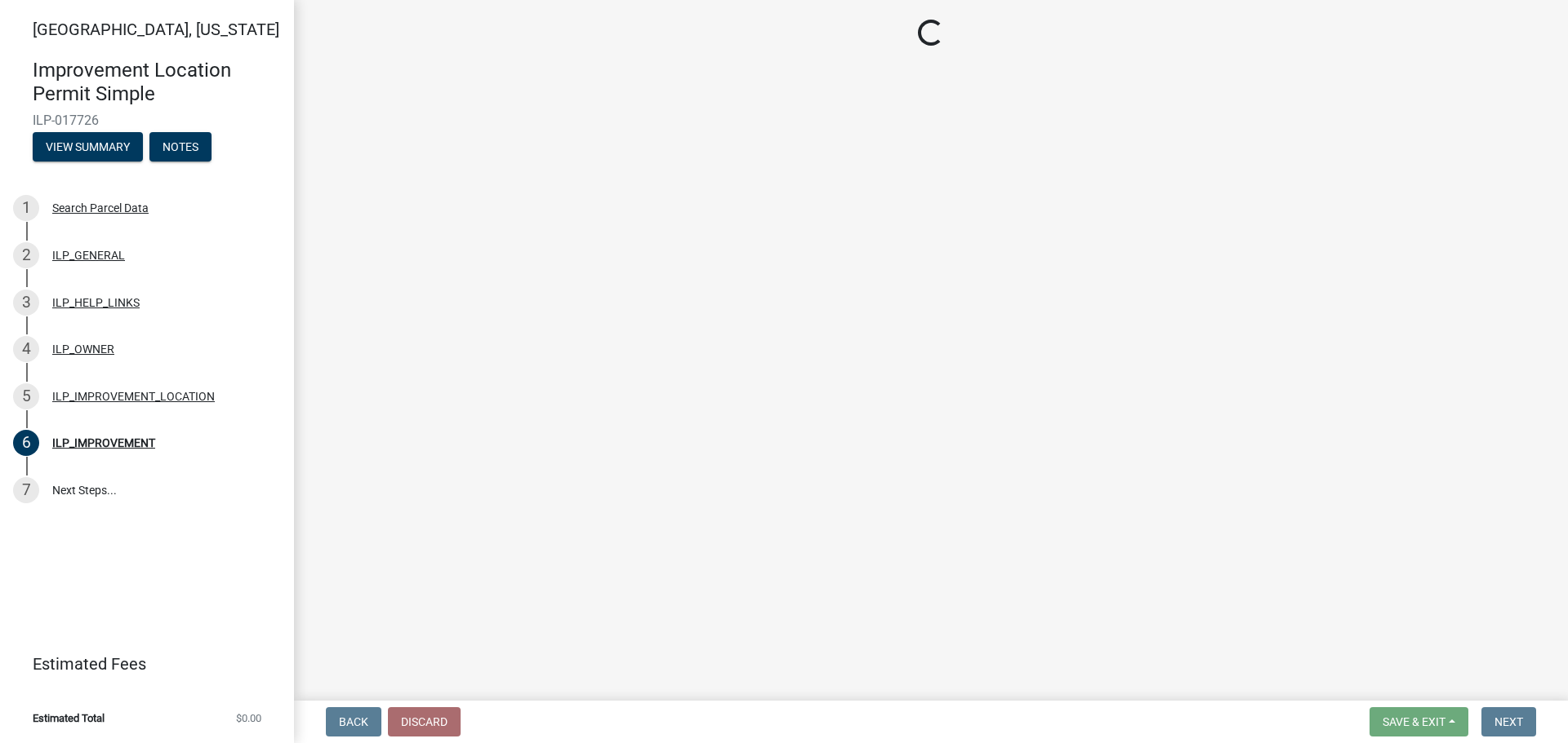
scroll to position [0, 0]
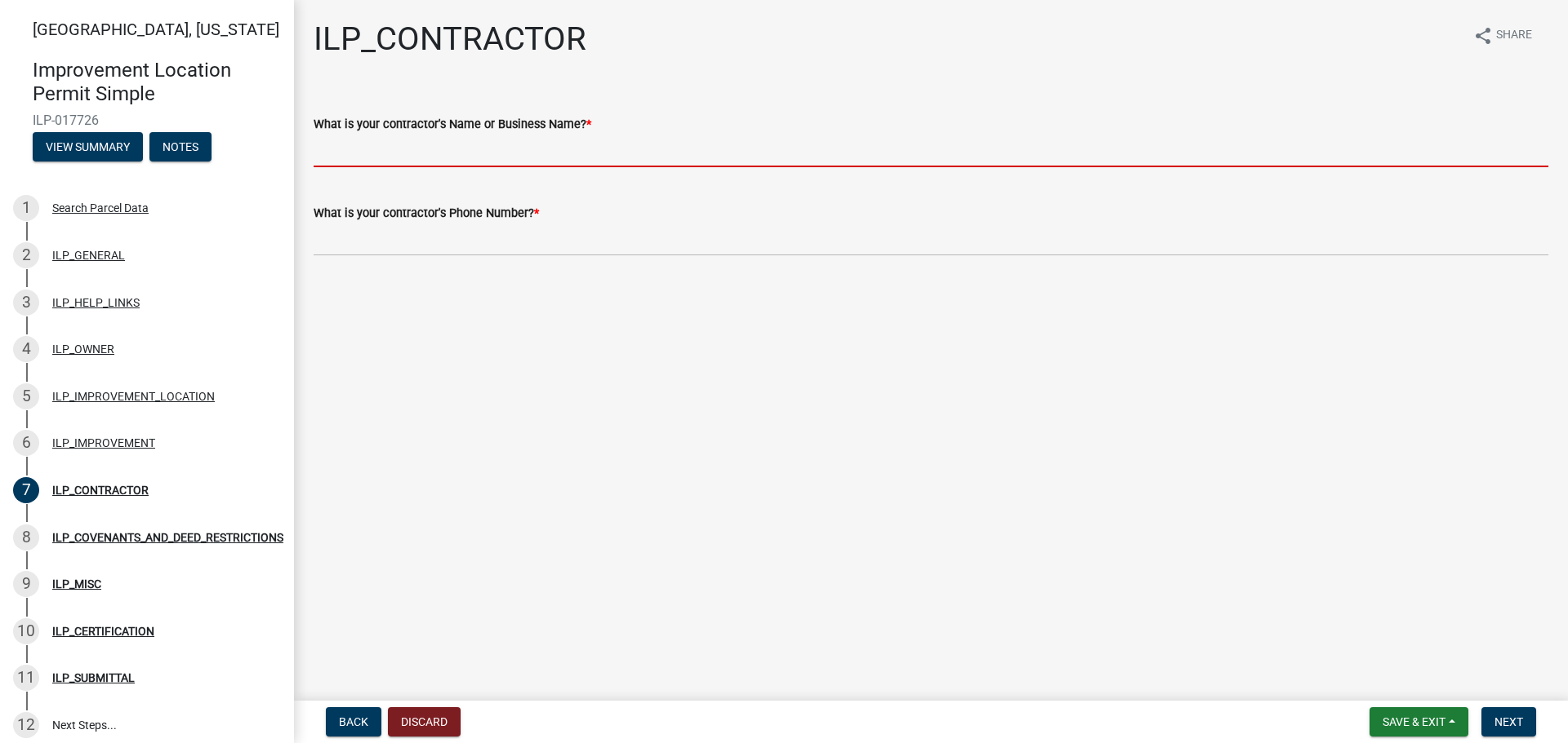
click at [390, 149] on input "What is your contractor's Name or Business Name? *" at bounding box center [930, 150] width 1234 height 33
type input "Meyer Building LLC"
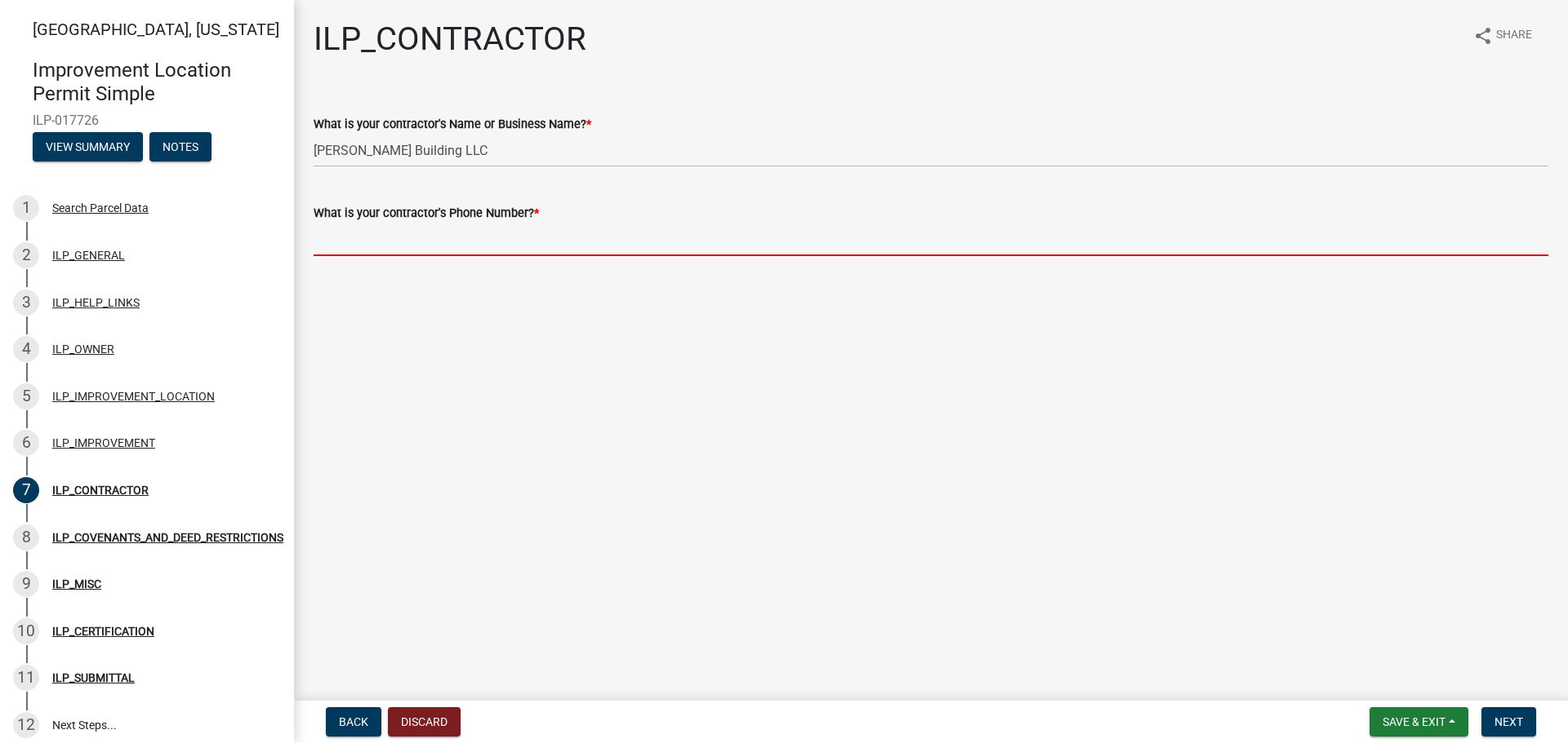
click at [345, 247] on input "What is your contractor's Phone Number? *" at bounding box center [930, 239] width 1234 height 33
type input "260-565-3274"
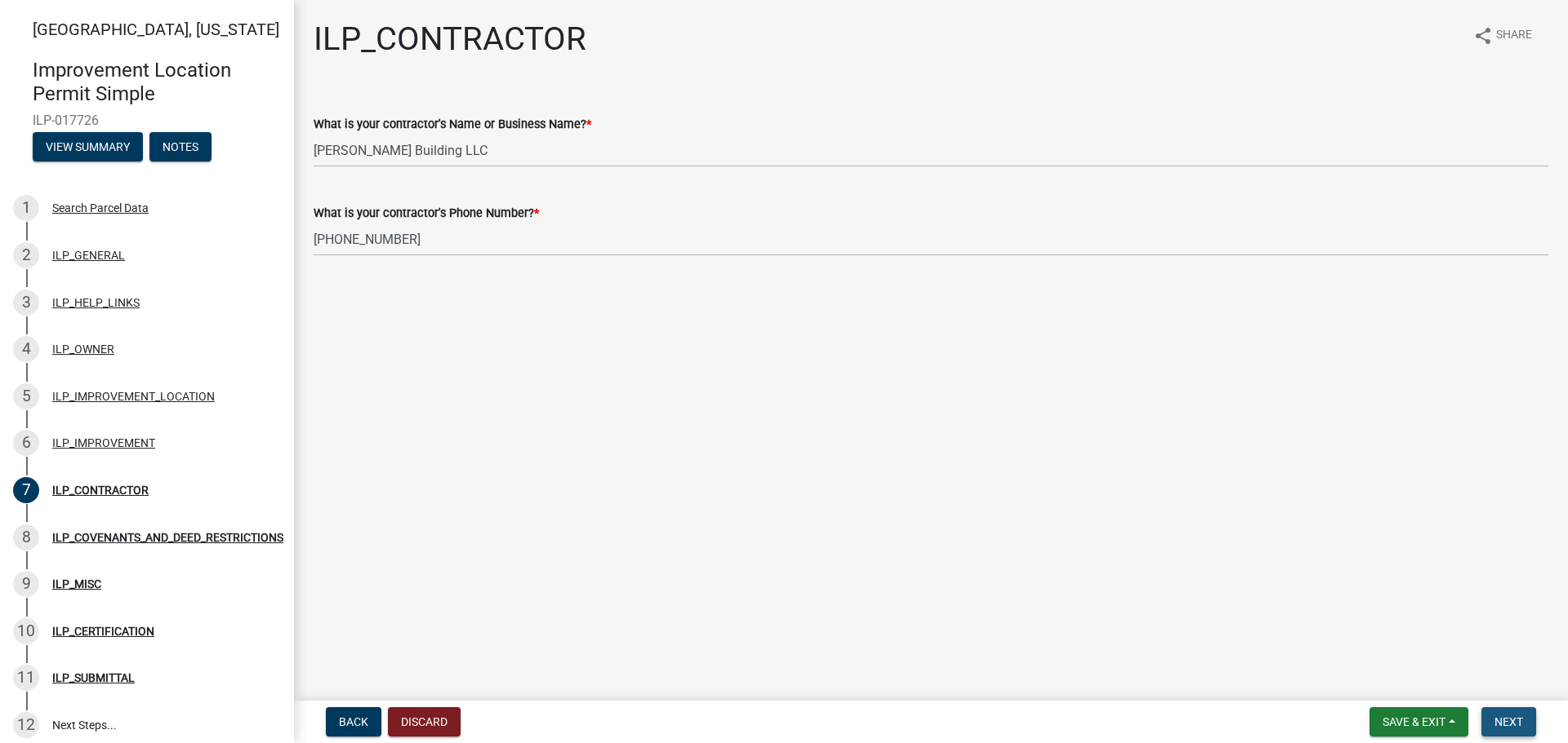
click at [1507, 722] on span "Next" at bounding box center [1509, 722] width 29 height 13
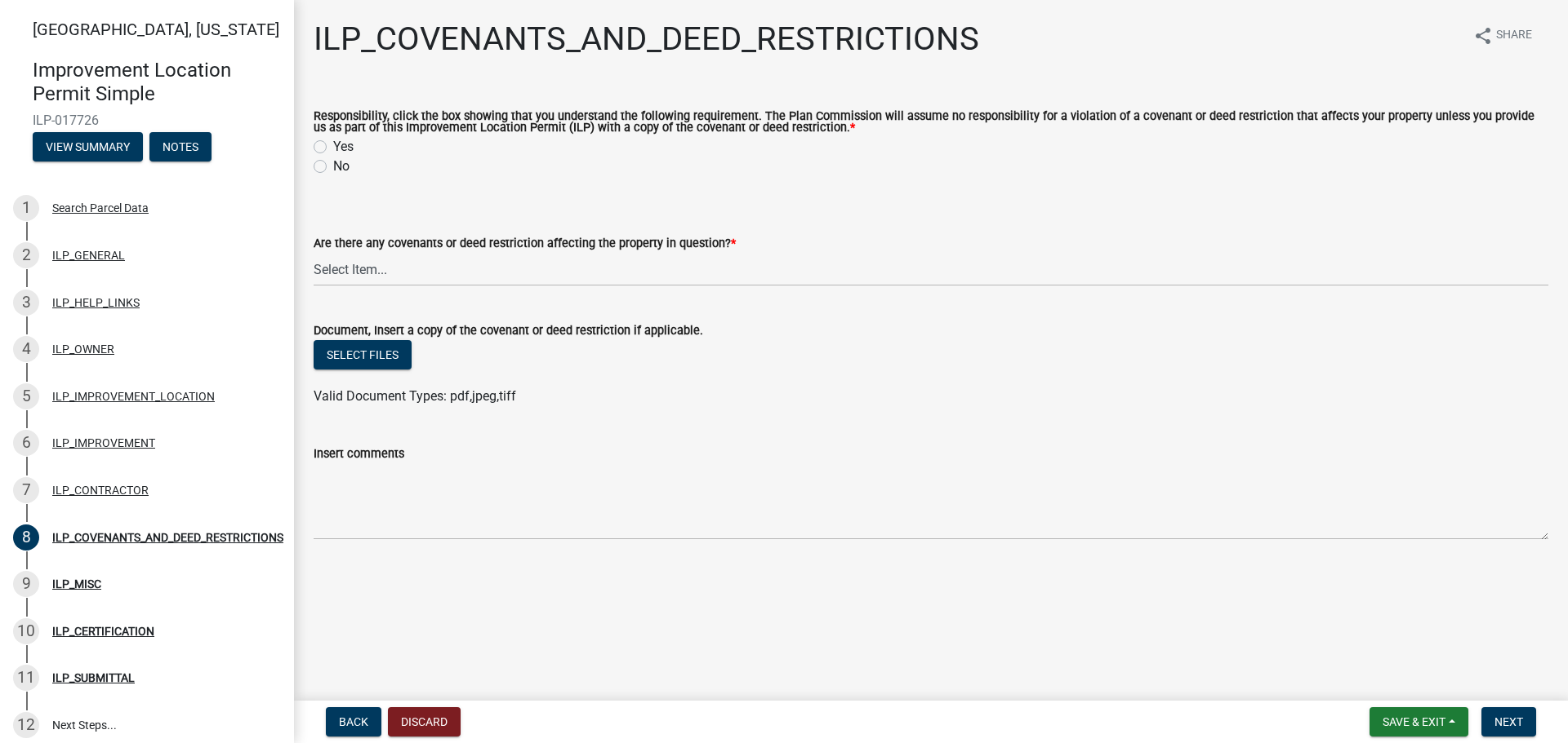
click at [334, 145] on label "Yes" at bounding box center [343, 147] width 20 height 20
click at [334, 145] on input "Yes" at bounding box center [338, 142] width 10 height 10
radio input "true"
click at [447, 270] on select "Select Item... YES NO" at bounding box center [930, 270] width 1234 height 33
click at [314, 253] on select "Select Item... YES NO" at bounding box center [930, 270] width 1234 height 33
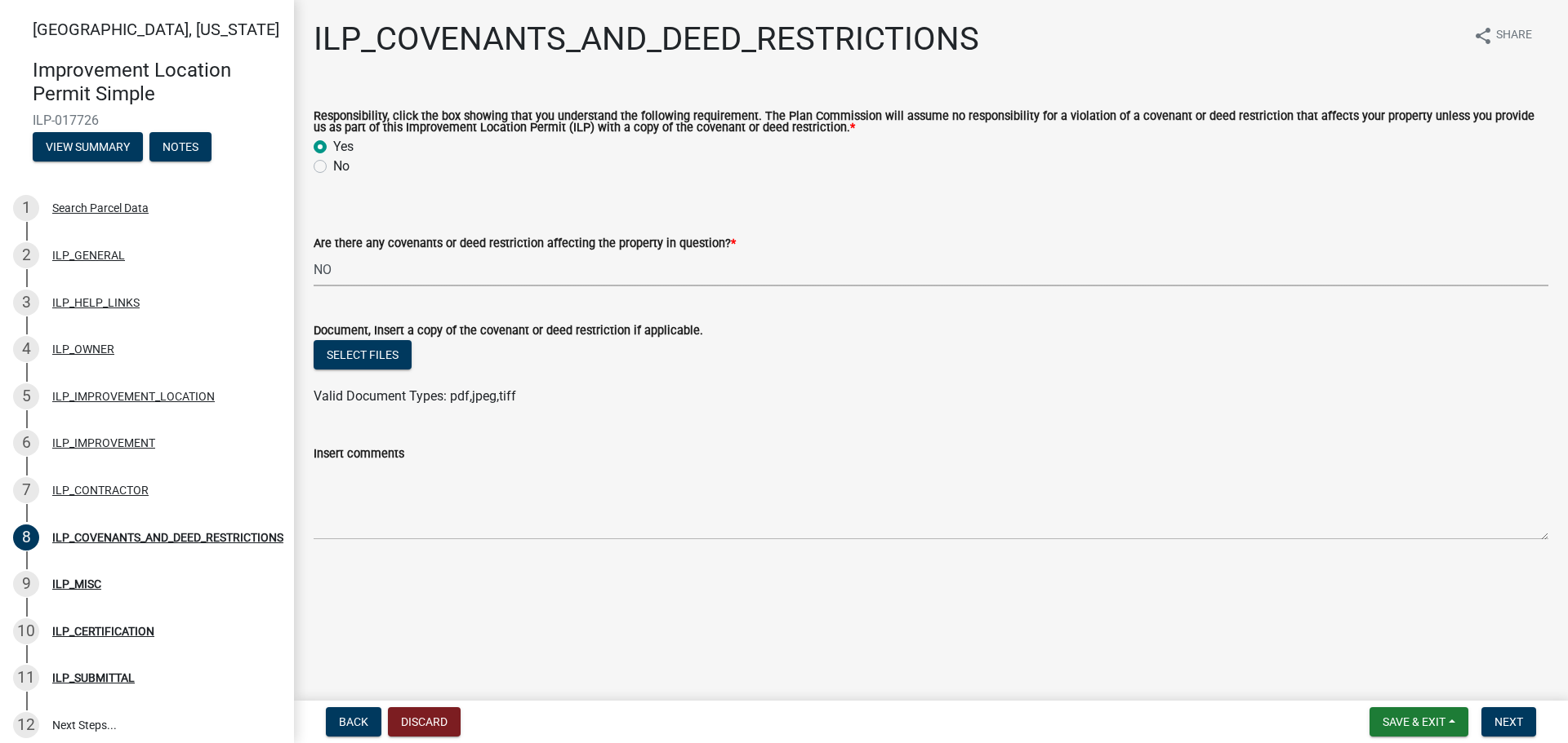
select select "8e2002f1-ace1-422c-92a0-aa7ffd64ff05"
click at [1517, 722] on span "Next" at bounding box center [1509, 722] width 29 height 13
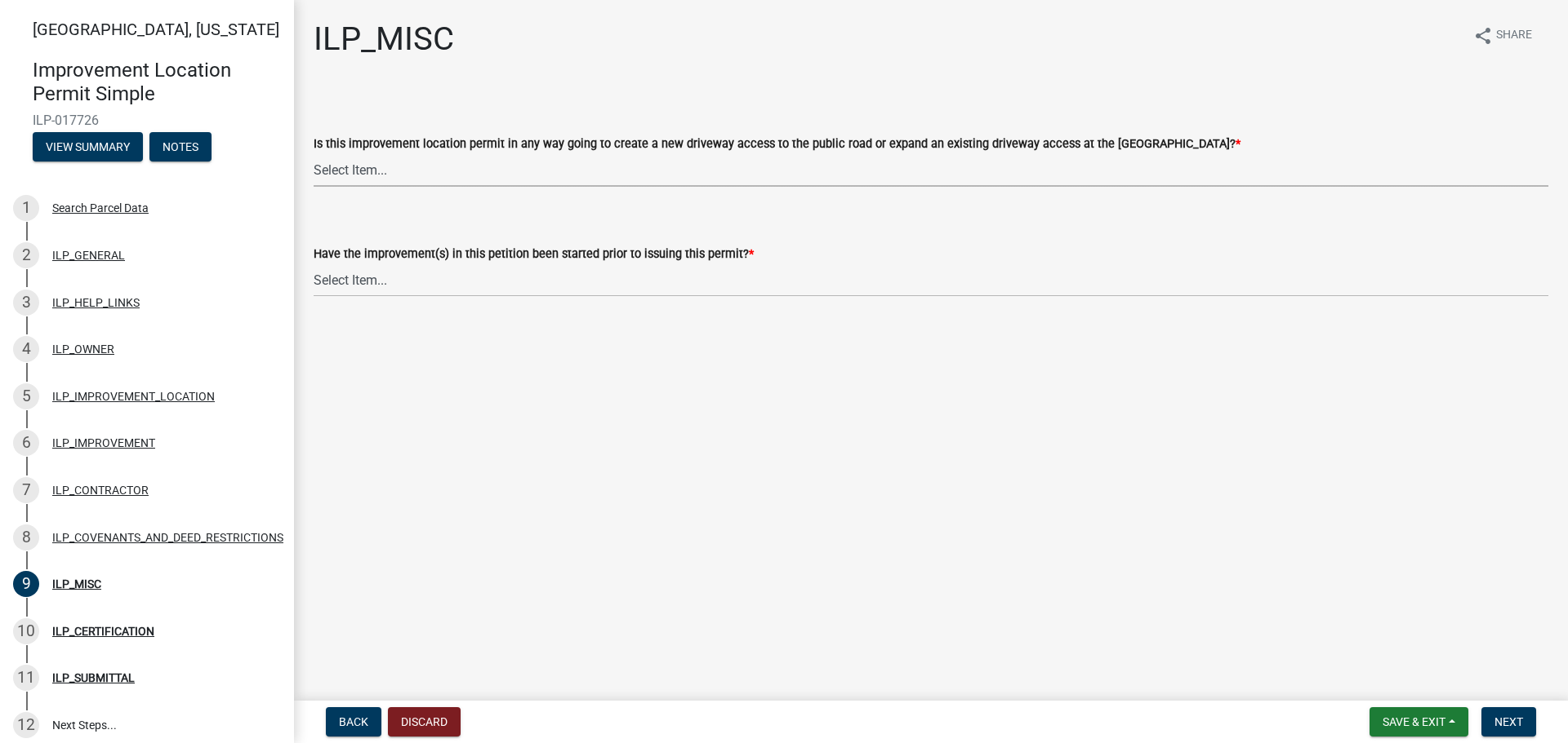
click at [424, 175] on select "Select Item... YES NO" at bounding box center [930, 170] width 1234 height 33
click at [314, 153] on select "Select Item... YES NO" at bounding box center [930, 170] width 1234 height 33
select select "efdfc372-da28-48aa-82f0-d86e80c7002d"
click at [387, 286] on select "Select Item... YES NO" at bounding box center [930, 280] width 1234 height 33
click at [314, 264] on select "Select Item... YES NO" at bounding box center [930, 280] width 1234 height 33
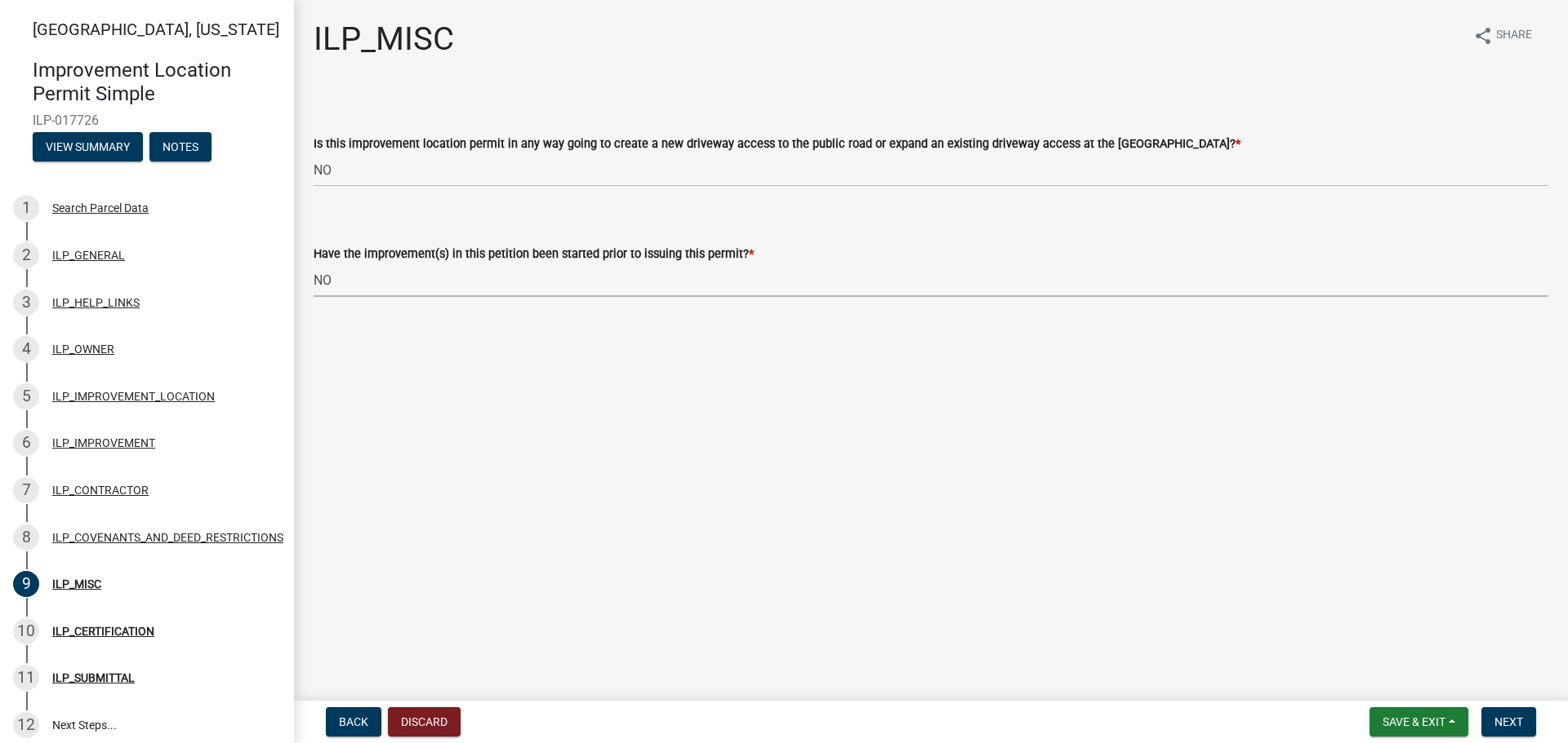
select select "87690217-1c5d-4f3f-89a3-85c12ce3295a"
click at [1517, 722] on span "Next" at bounding box center [1509, 722] width 29 height 13
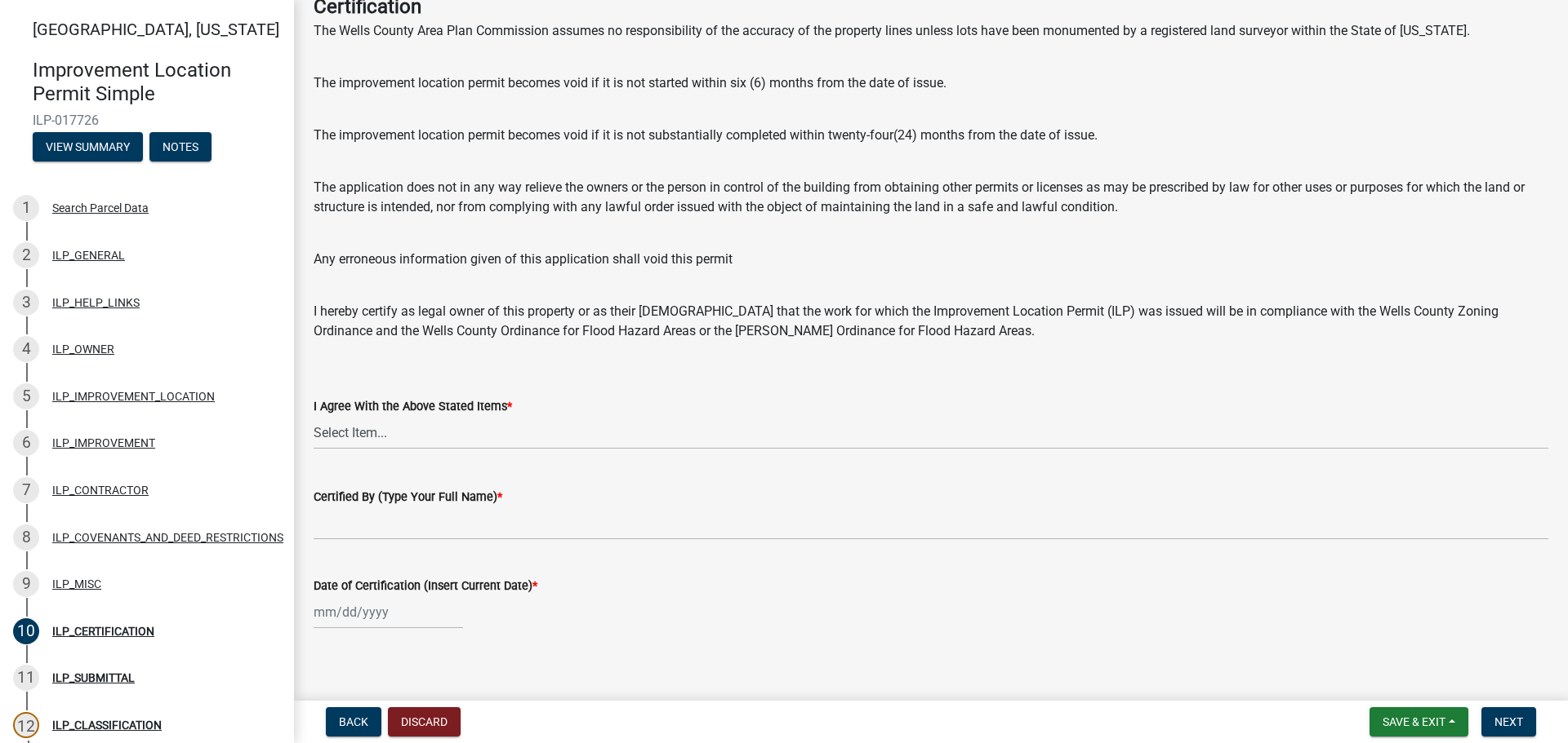
scroll to position [112, 0]
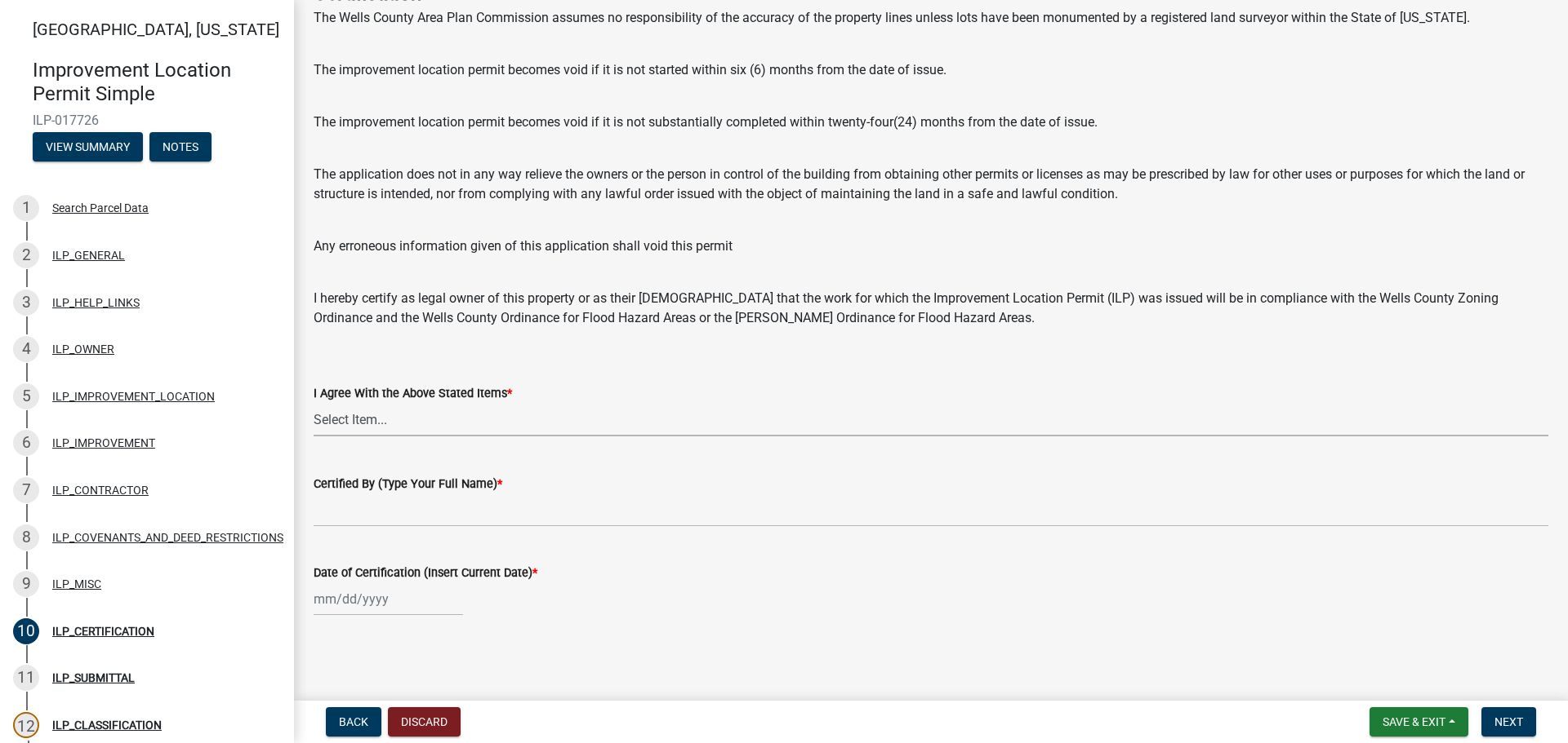
click at [429, 418] on select "Select Item... Yes" at bounding box center [930, 419] width 1234 height 33
click at [314, 403] on select "Select Item... Yes" at bounding box center [930, 419] width 1234 height 33
select select "bd96893d-fc5a-4886-96bc-c23f48f60341"
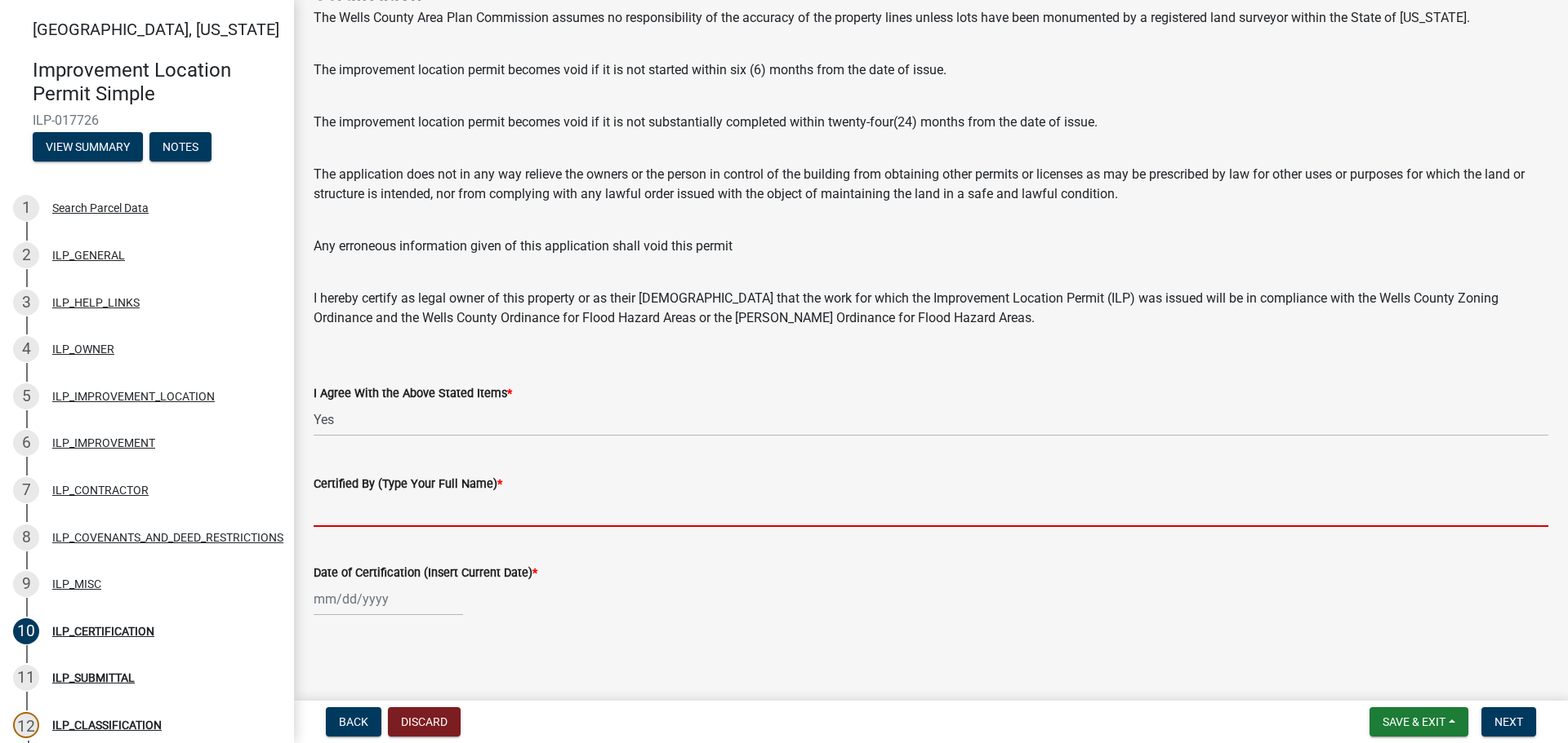
click at [363, 512] on input "Certified By (Type Your Full Name) *" at bounding box center [930, 510] width 1234 height 33
type input "Meyer Building LLC"
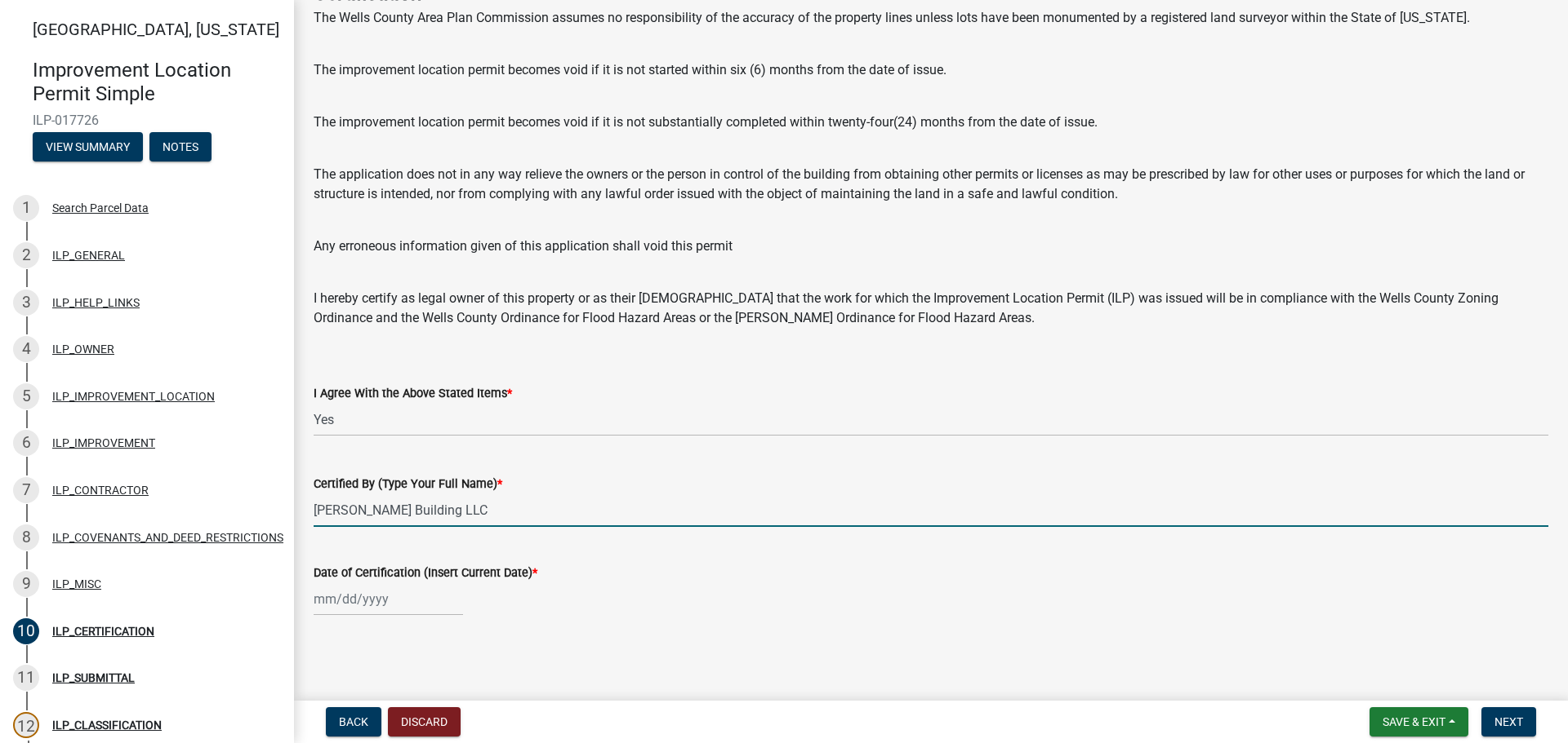
select select "10"
select select "2025"
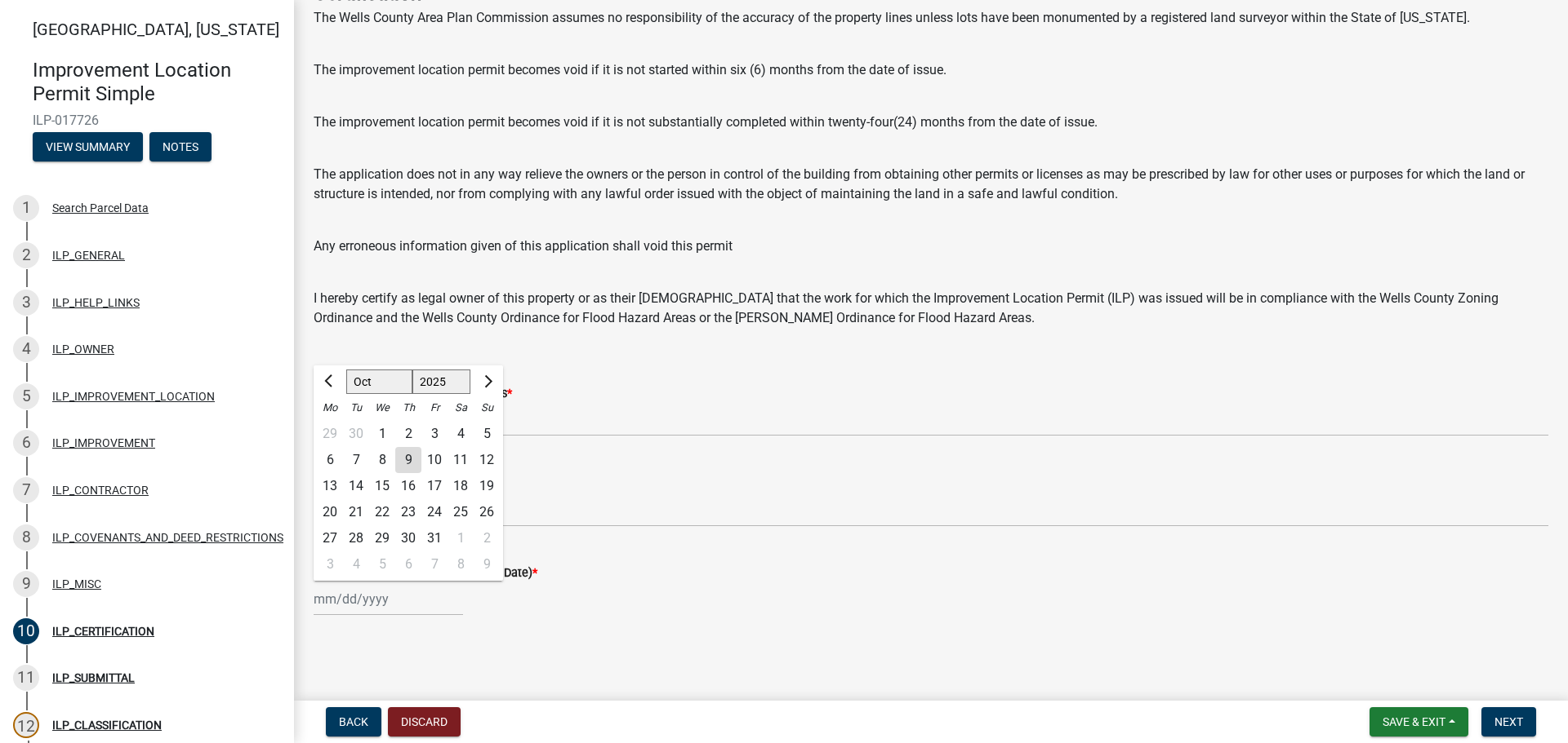
click at [361, 600] on input "Date of Certification (Insert Current Date) *" at bounding box center [388, 599] width 150 height 33
click at [407, 457] on div "9" at bounding box center [408, 459] width 26 height 26
type input "[DATE]"
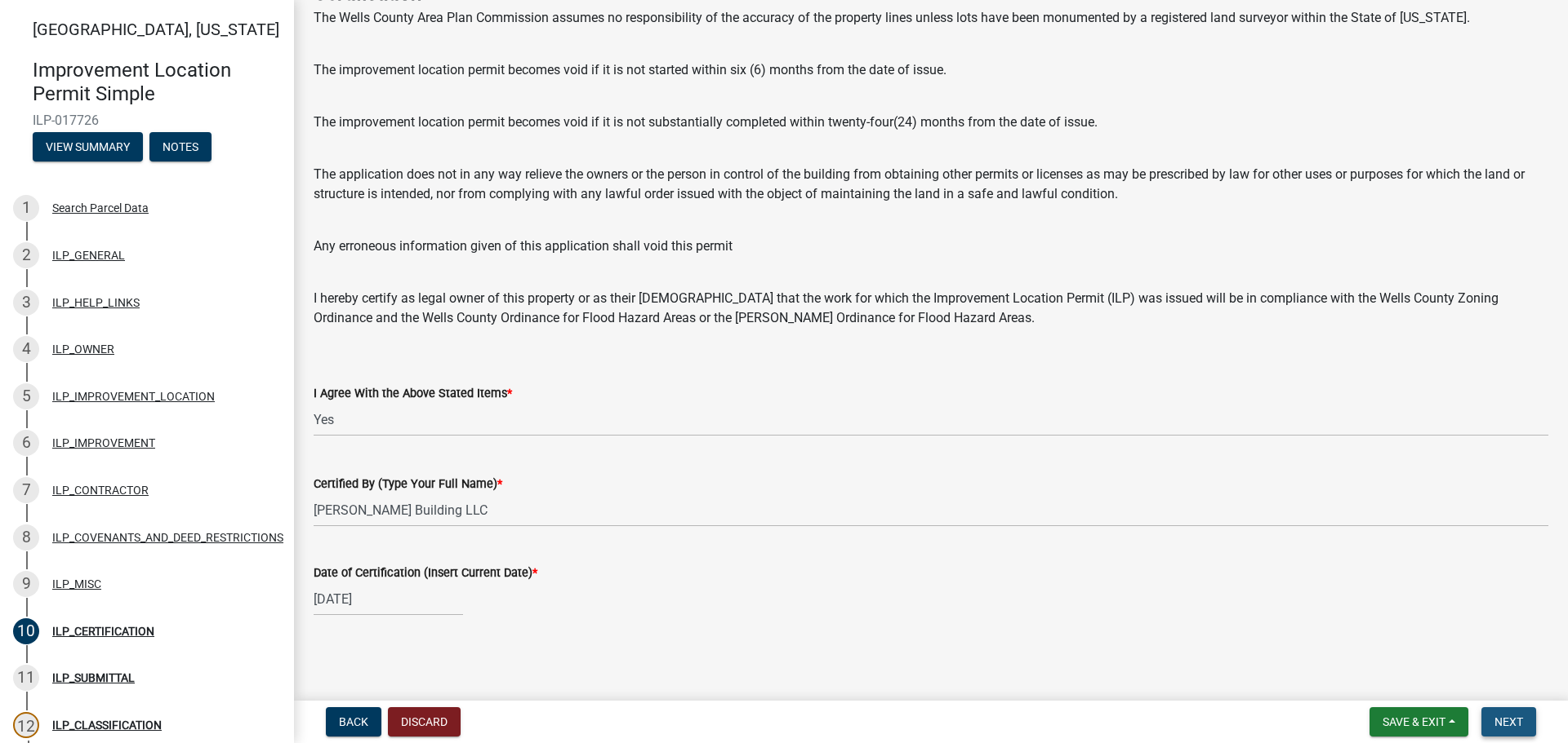
click at [1507, 722] on span "Next" at bounding box center [1509, 722] width 29 height 13
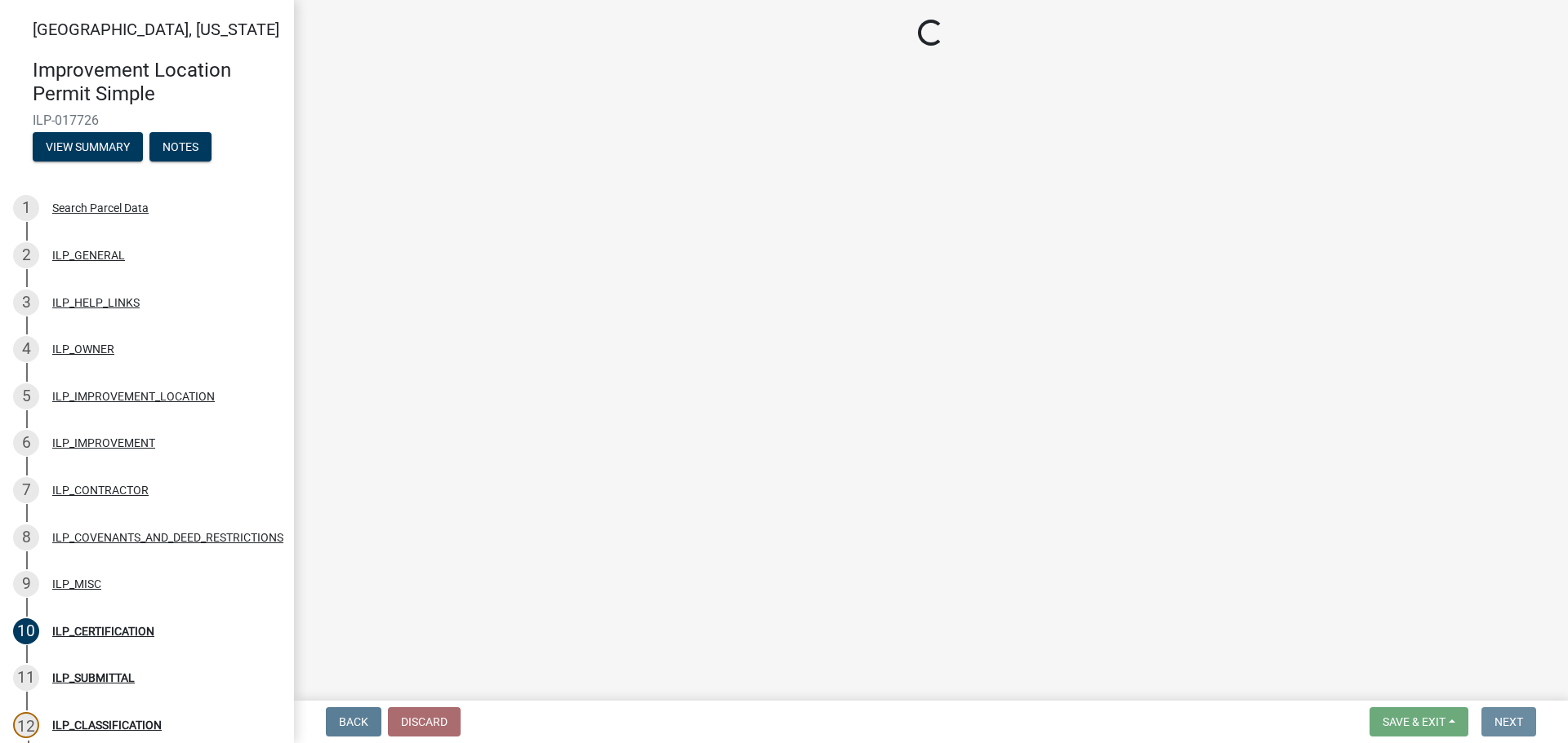
scroll to position [0, 0]
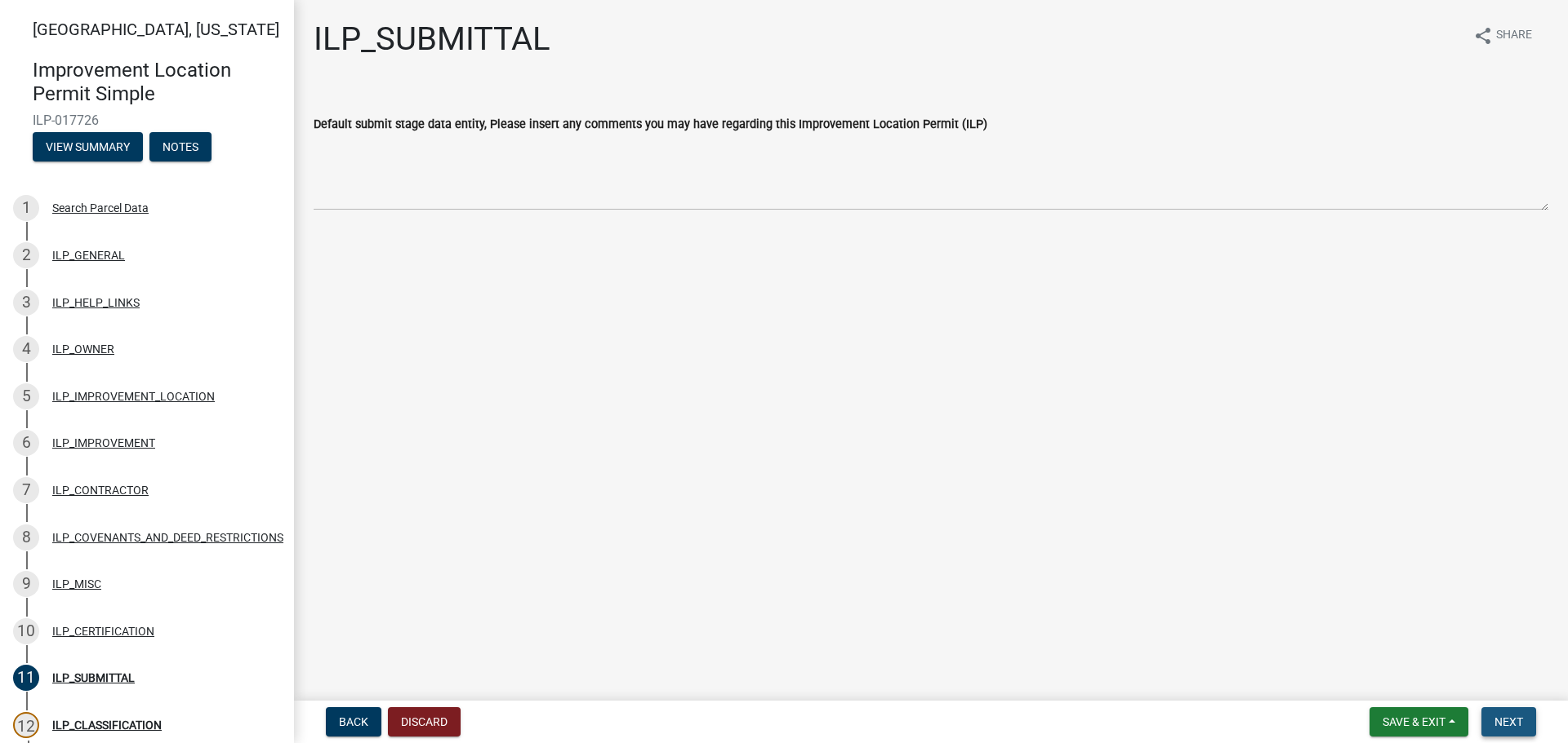
click at [1508, 723] on span "Next" at bounding box center [1509, 722] width 29 height 13
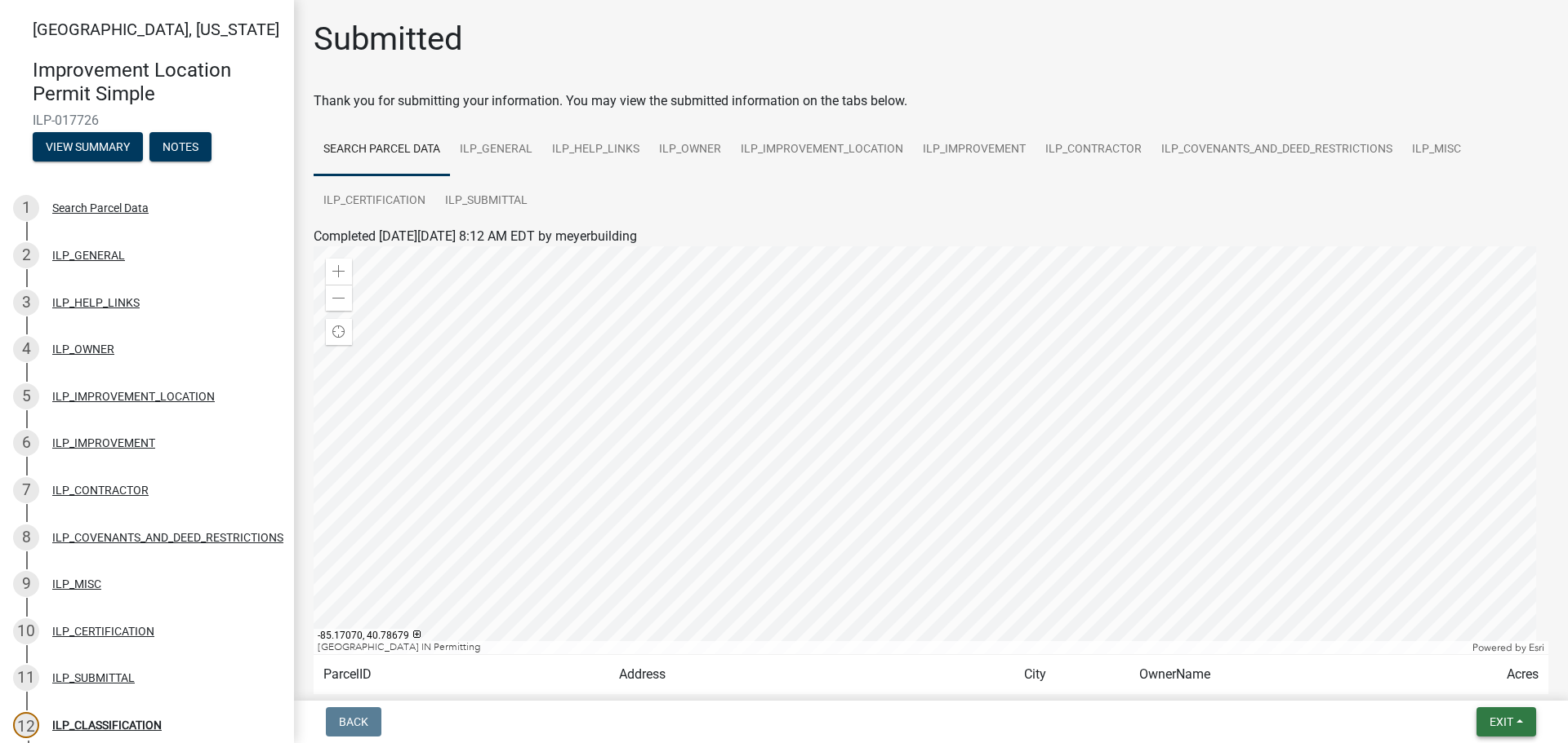
click at [1497, 717] on span "Exit" at bounding box center [1501, 722] width 24 height 13
click at [1477, 680] on button "Save & Exit" at bounding box center [1470, 679] width 131 height 39
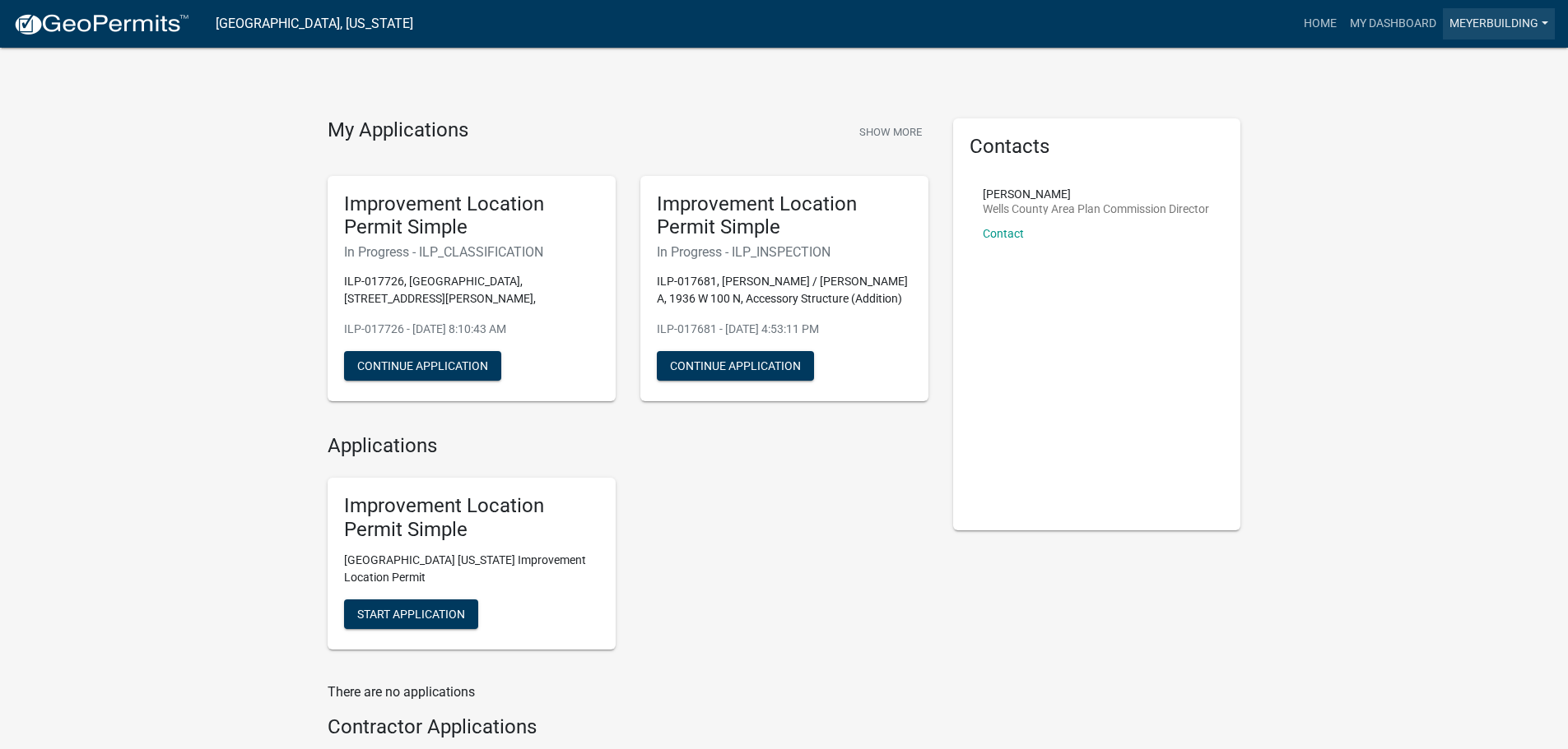
click at [1461, 20] on link "meyerbuilding" at bounding box center [1499, 24] width 112 height 32
click at [1465, 112] on link "Logout" at bounding box center [1488, 120] width 132 height 39
click at [1365, 20] on link "My Dashboard" at bounding box center [1393, 24] width 100 height 32
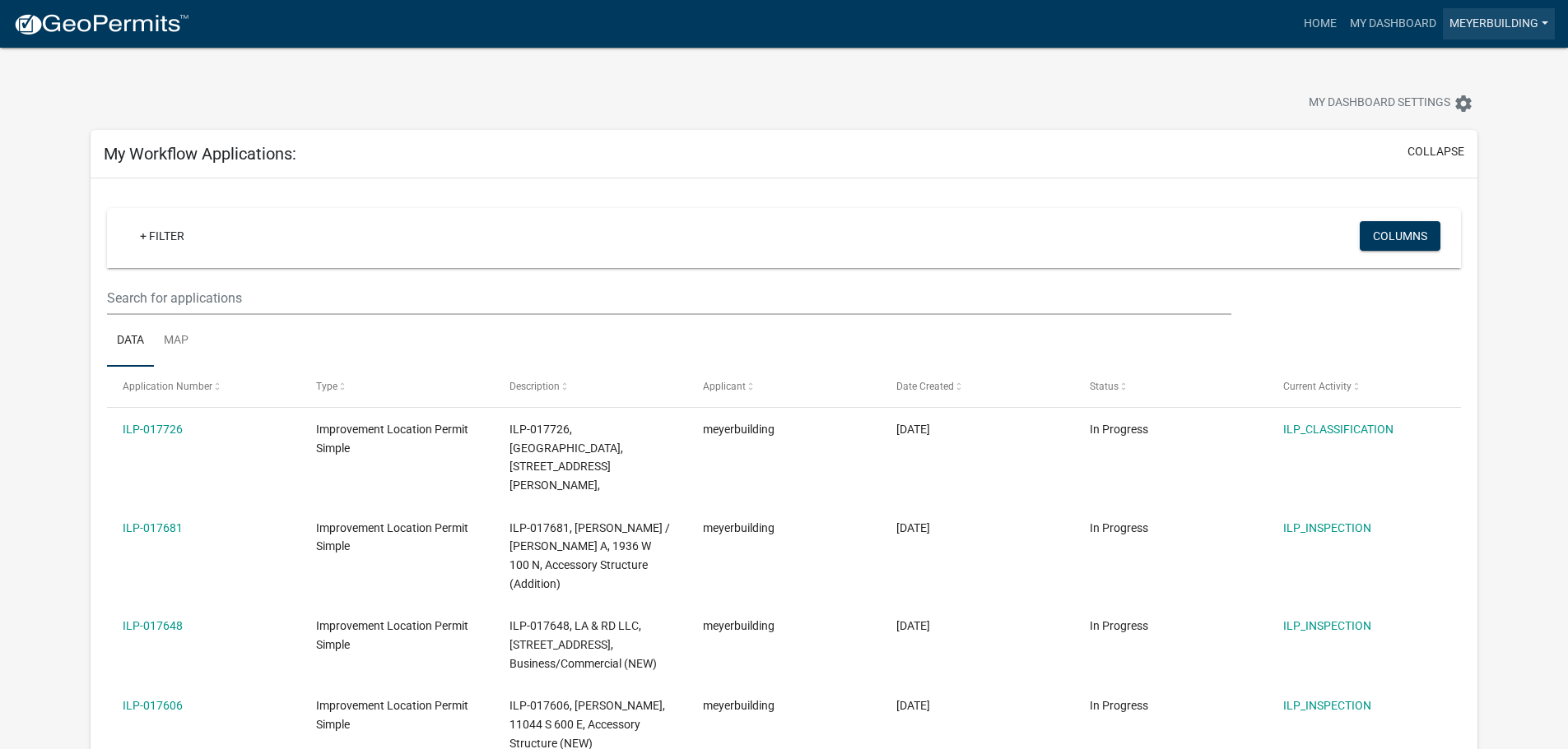
click at [1485, 15] on link "meyerbuilding" at bounding box center [1499, 24] width 112 height 32
click at [1475, 115] on link "Logout" at bounding box center [1488, 120] width 132 height 39
